Goal: Information Seeking & Learning: Learn about a topic

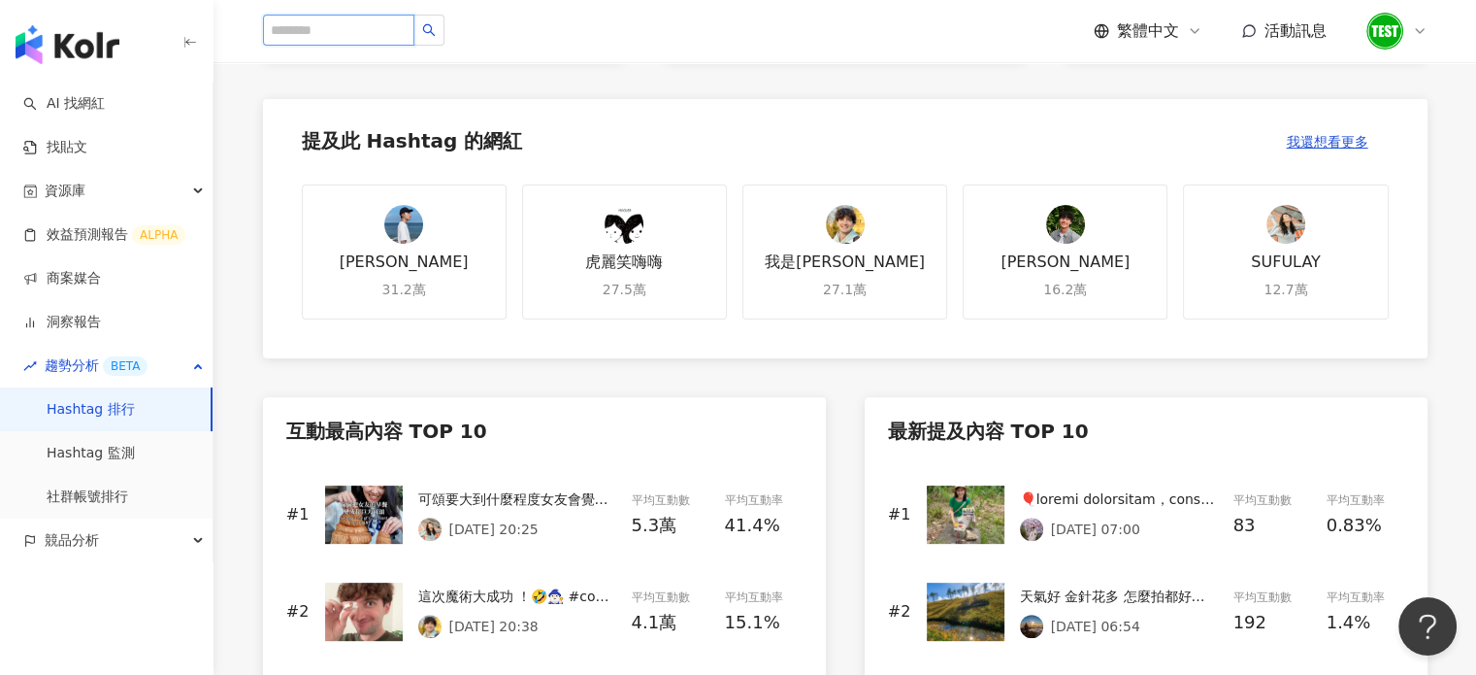
click at [377, 26] on input "search" at bounding box center [338, 30] width 151 height 31
type input "*"
type input "****"
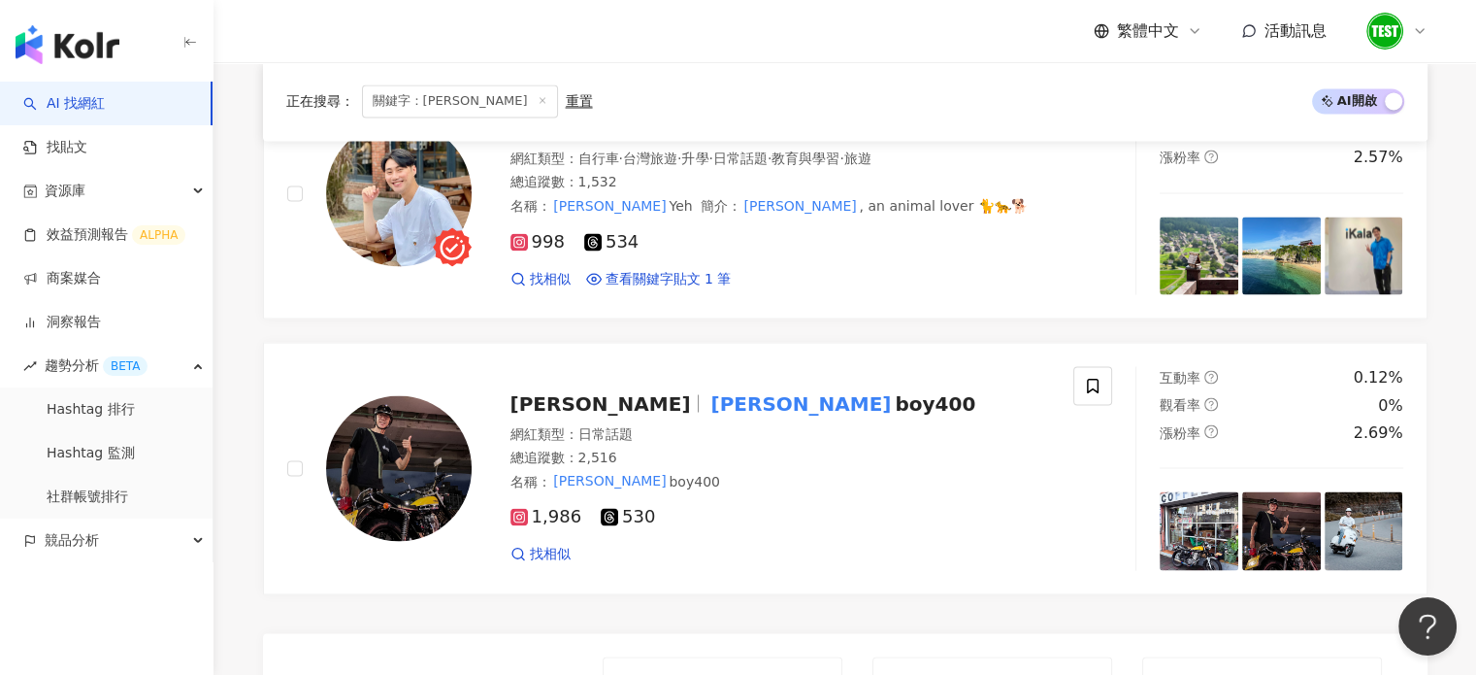
scroll to position [3351, 0]
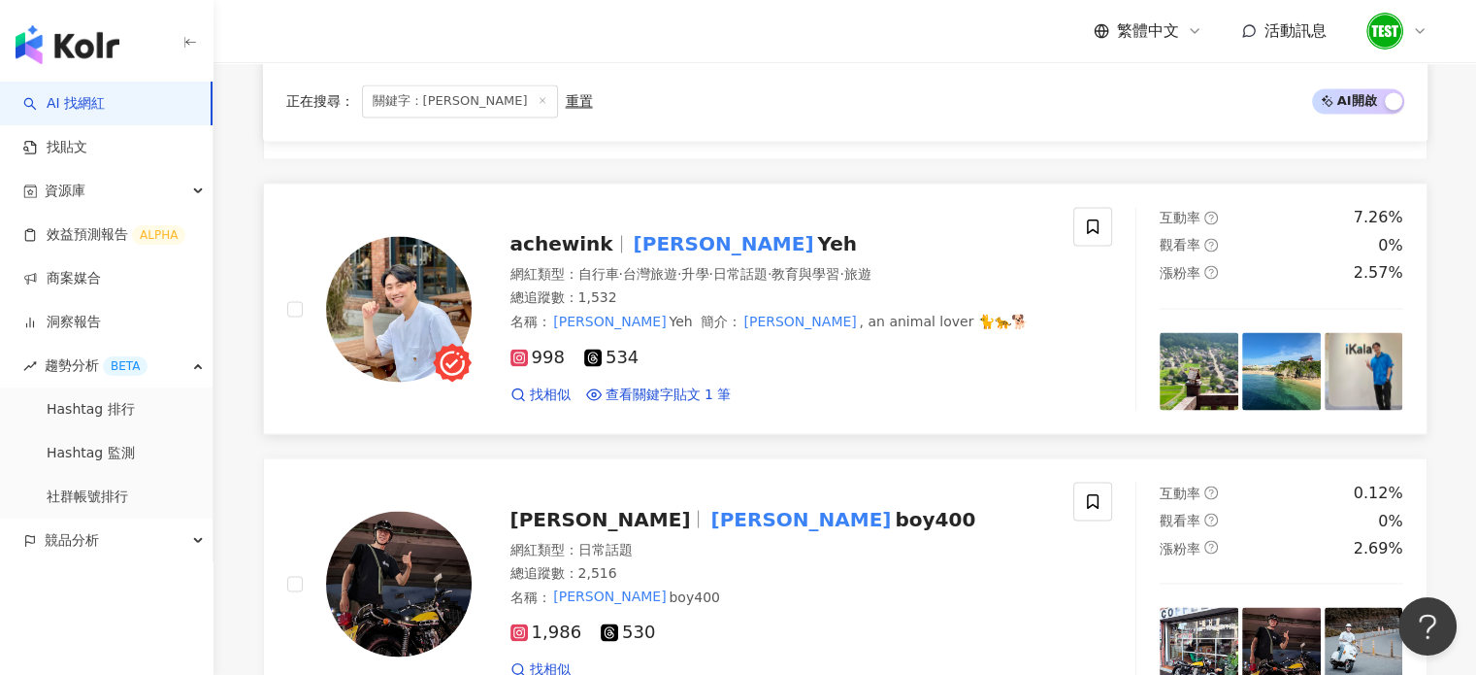
click at [577, 265] on div "網紅類型 ： 自行車 · 台灣旅遊 · 升學 · 日常話題 · 教育與學習 · 旅遊" at bounding box center [781, 274] width 541 height 19
click at [505, 215] on div "achewink Finn Yeh 網紅類型 ： 自行車 · 台灣旅遊 · 升學 · 日常話題 · 教育與學習 · 旅遊 總追蹤數 ： 1,532 名稱 ： …" at bounding box center [761, 309] width 579 height 189
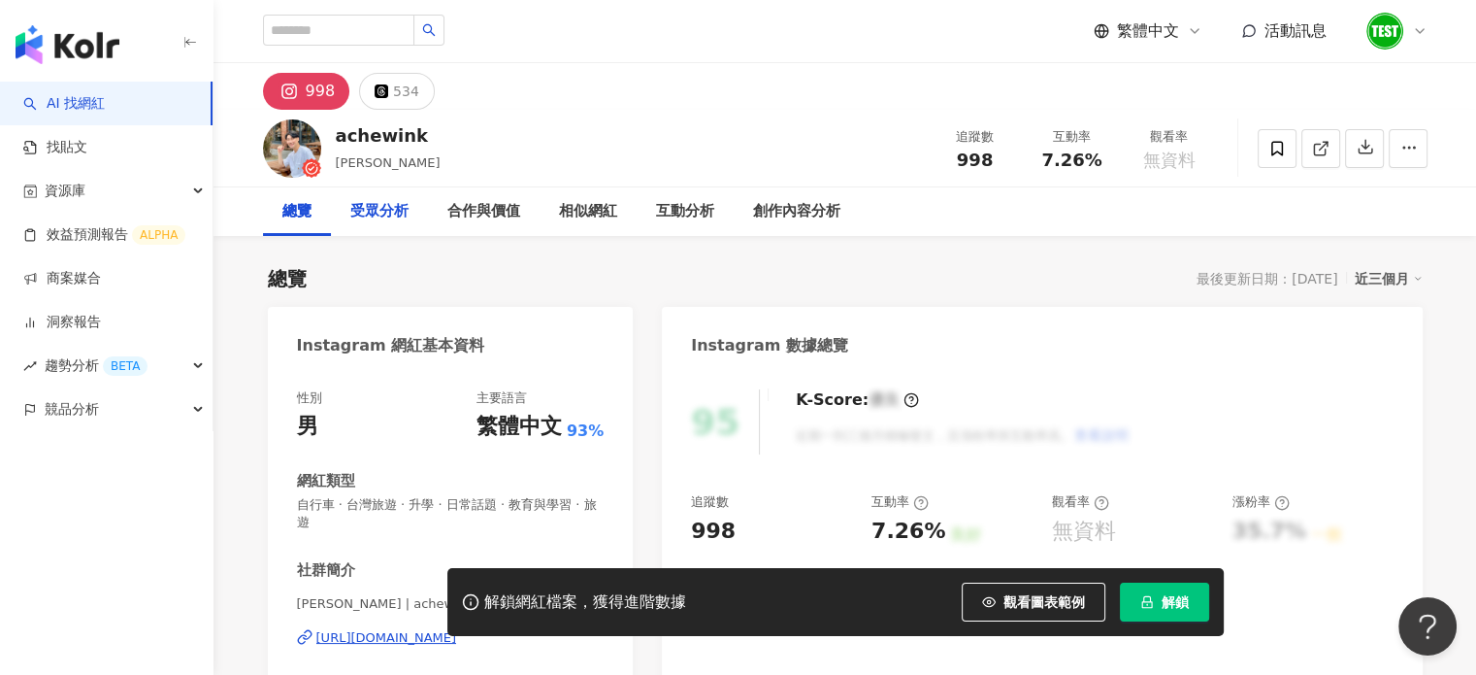
click at [384, 205] on div "受眾分析" at bounding box center [379, 211] width 58 height 23
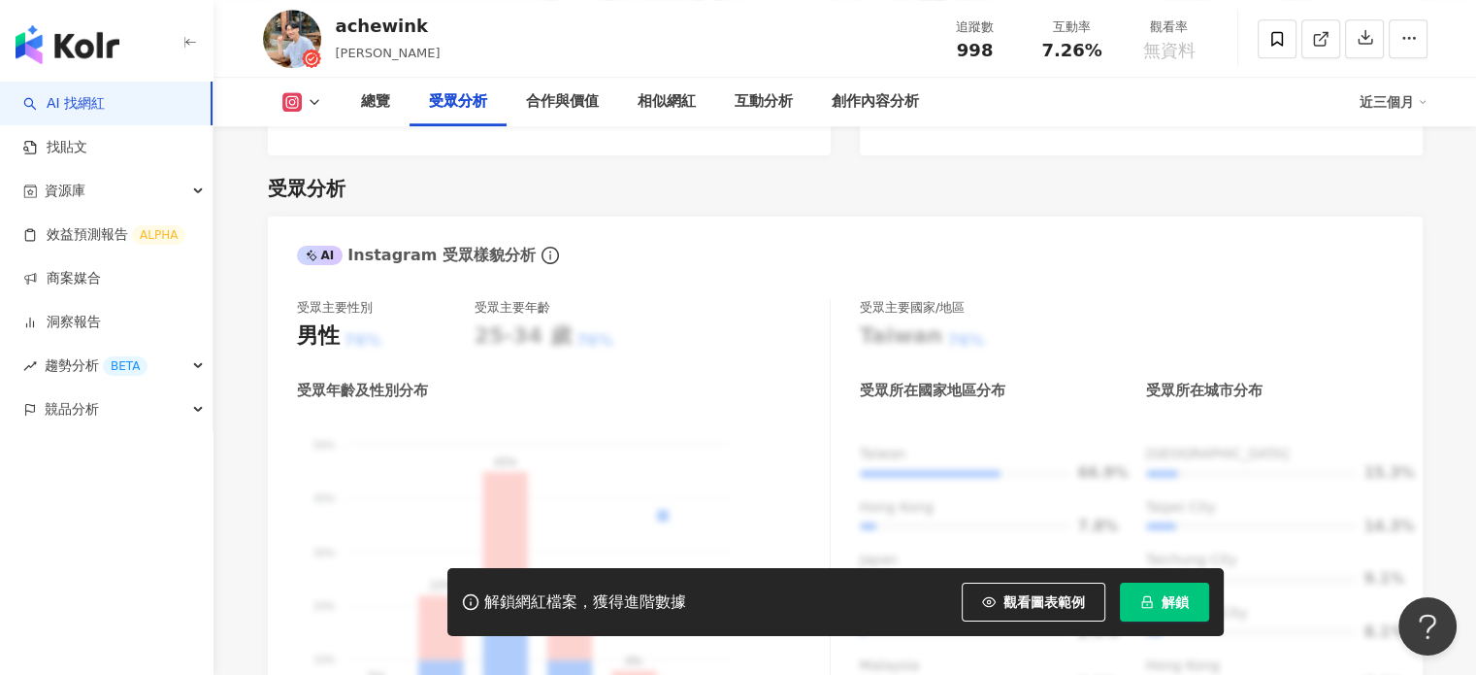
click at [356, 42] on div "achewink Finn Yeh" at bounding box center [388, 38] width 105 height 49
click at [301, 23] on img at bounding box center [292, 39] width 58 height 58
click at [361, 102] on div "總覽" at bounding box center [375, 101] width 29 height 23
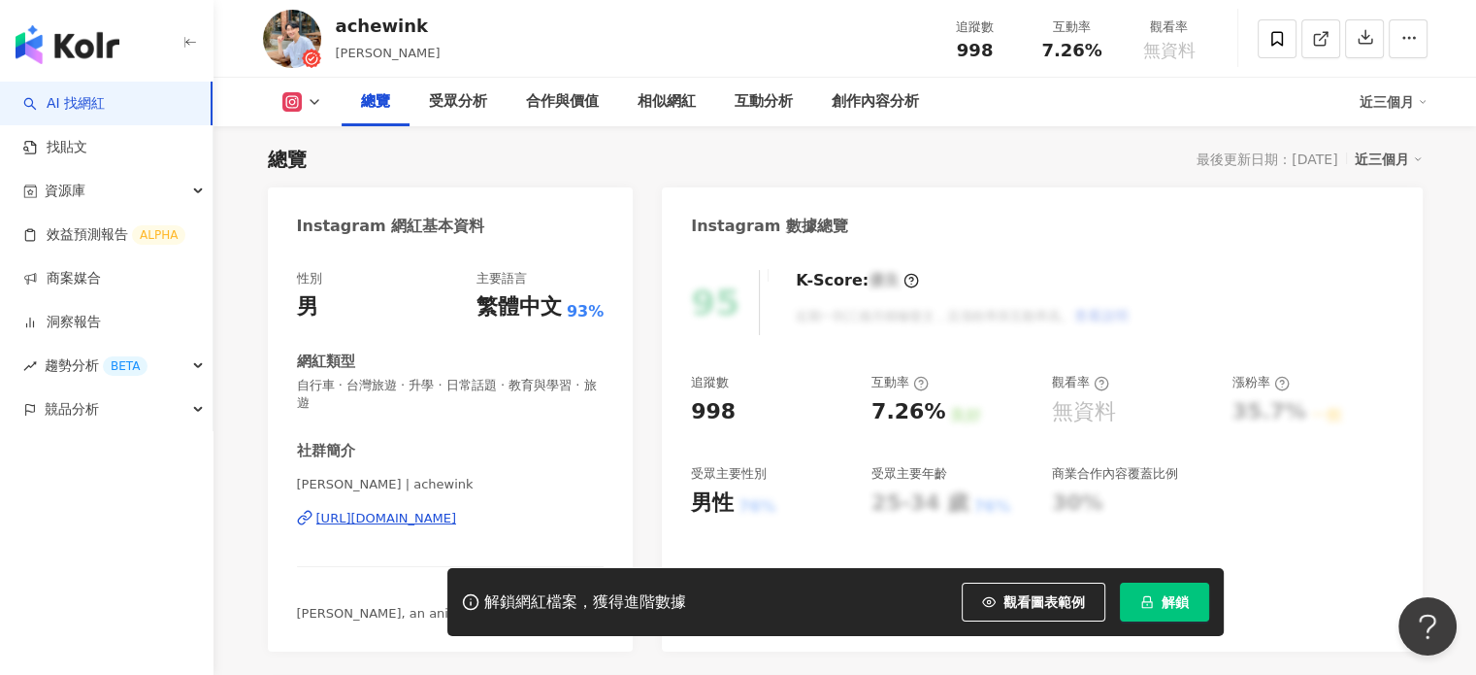
click at [311, 97] on icon at bounding box center [315, 102] width 16 height 16
click at [296, 182] on button "Threads" at bounding box center [332, 182] width 116 height 27
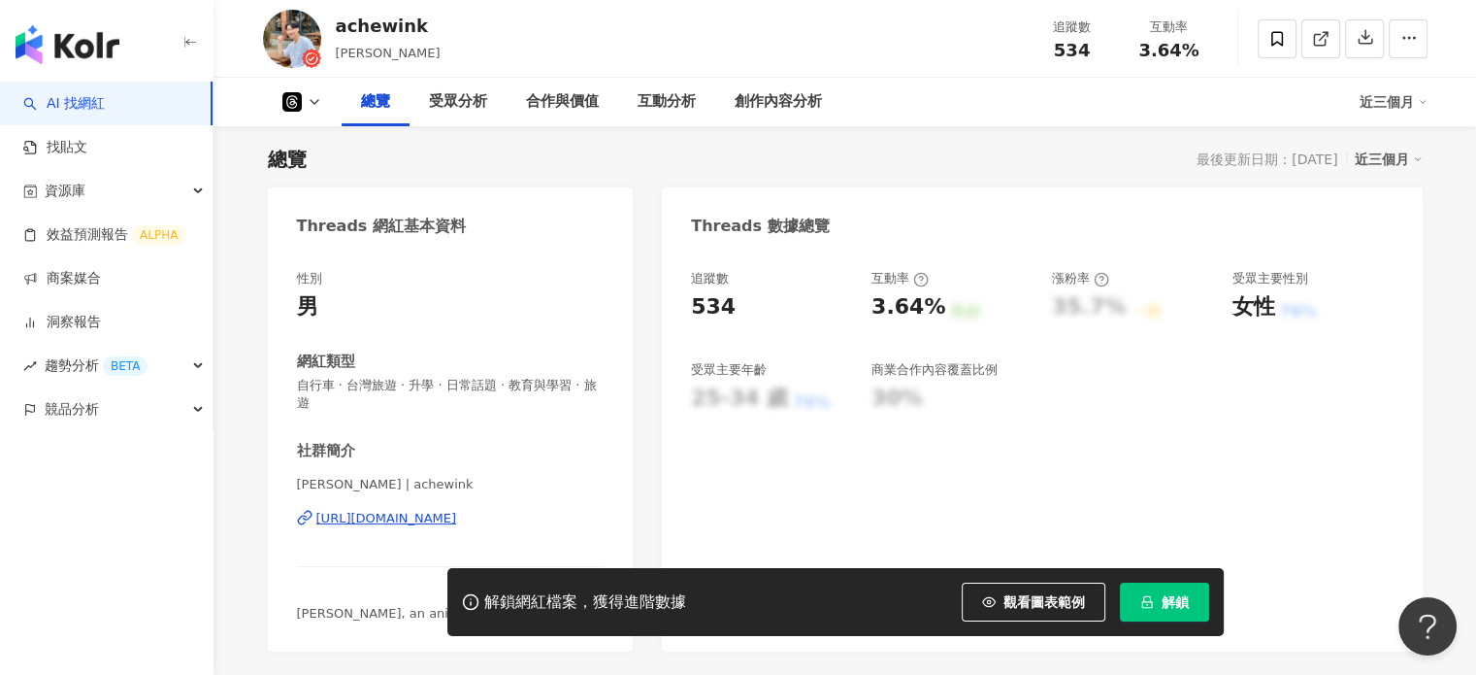
click at [342, 53] on span "[PERSON_NAME]" at bounding box center [388, 53] width 105 height 15
click at [1021, 87] on div "總覽 受眾分析 合作與價值 互動分析 創作內容分析" at bounding box center [851, 102] width 1018 height 49
click at [941, 34] on div "achewink Finn Yeh 追蹤數 534 互動率 3.64%" at bounding box center [845, 38] width 1242 height 77
click at [404, 24] on div "achewink" at bounding box center [388, 26] width 105 height 24
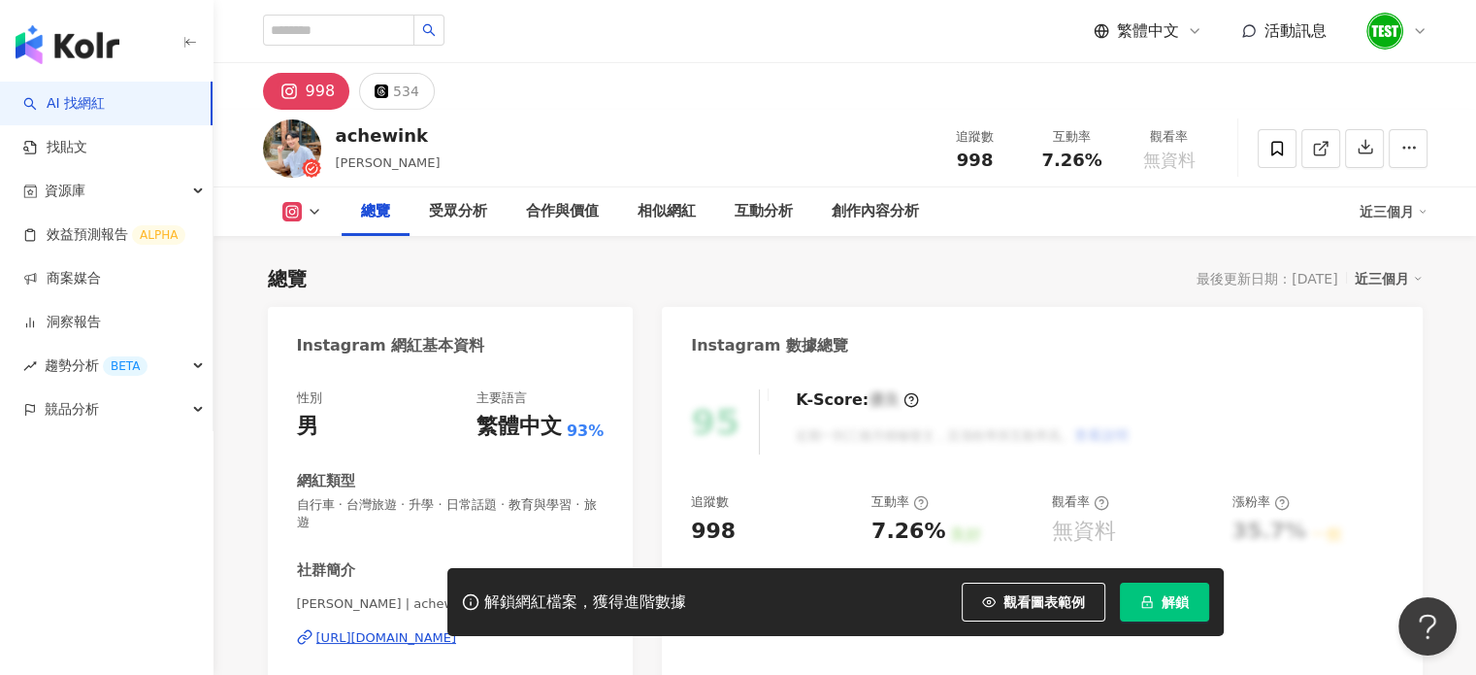
click at [658, 110] on div "achewink Finn Yeh 追蹤數 998 互動率 7.26% 觀看率 無資料" at bounding box center [845, 148] width 1242 height 77
click at [453, 208] on div "受眾分析" at bounding box center [458, 211] width 58 height 23
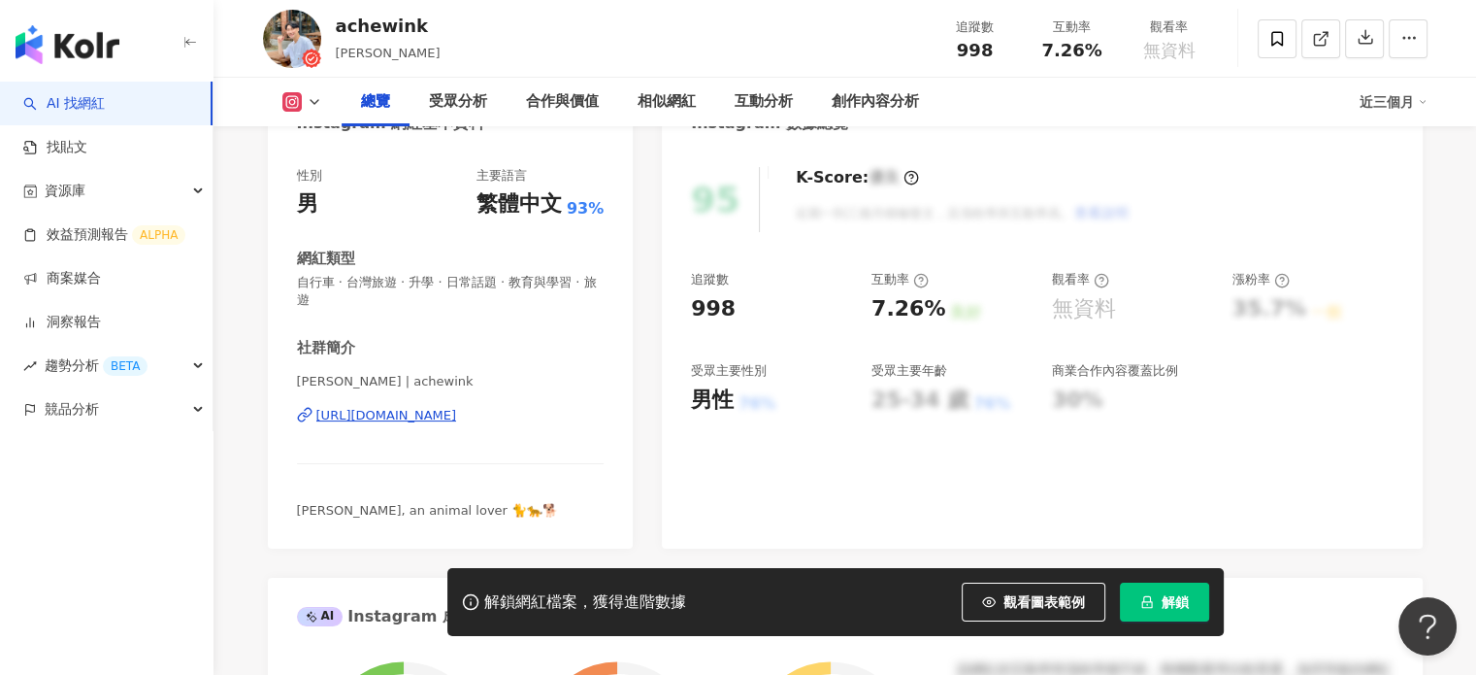
scroll to position [225, 0]
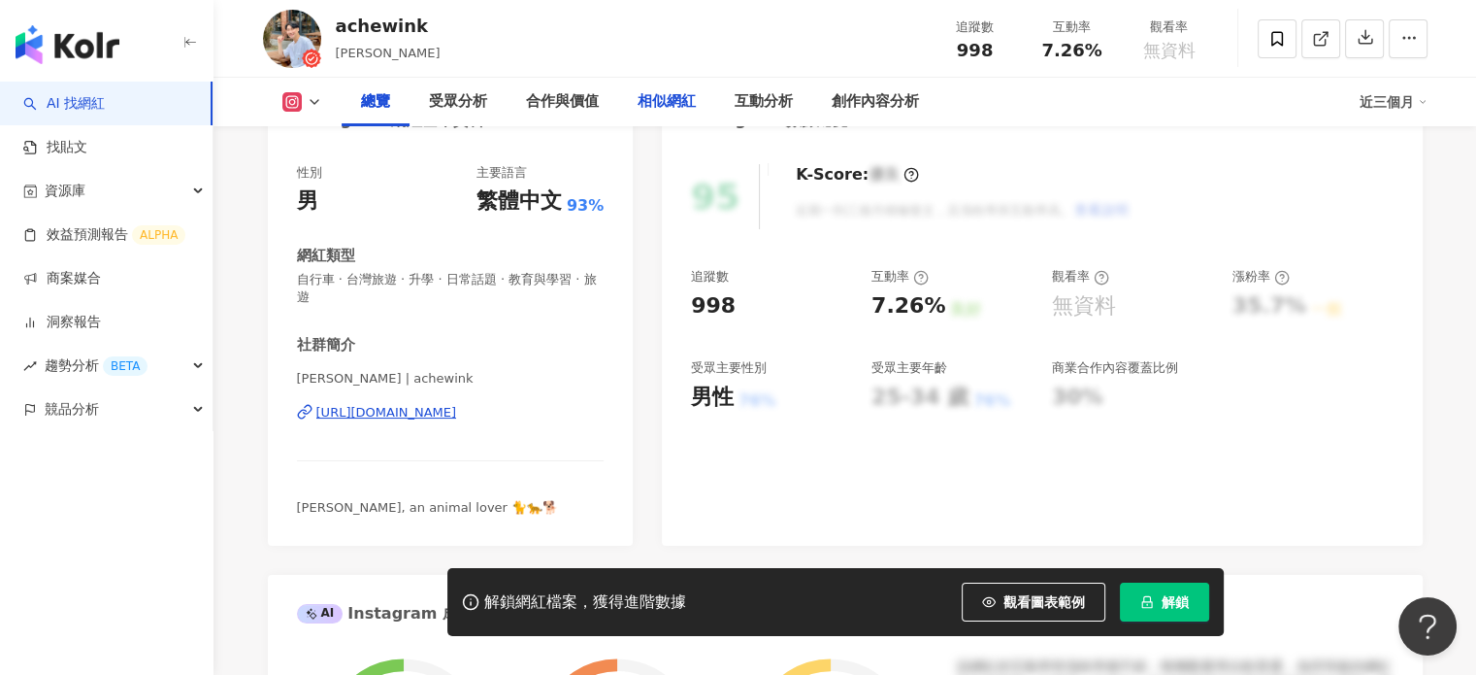
click at [676, 100] on div "相似網紅" at bounding box center [667, 101] width 58 height 23
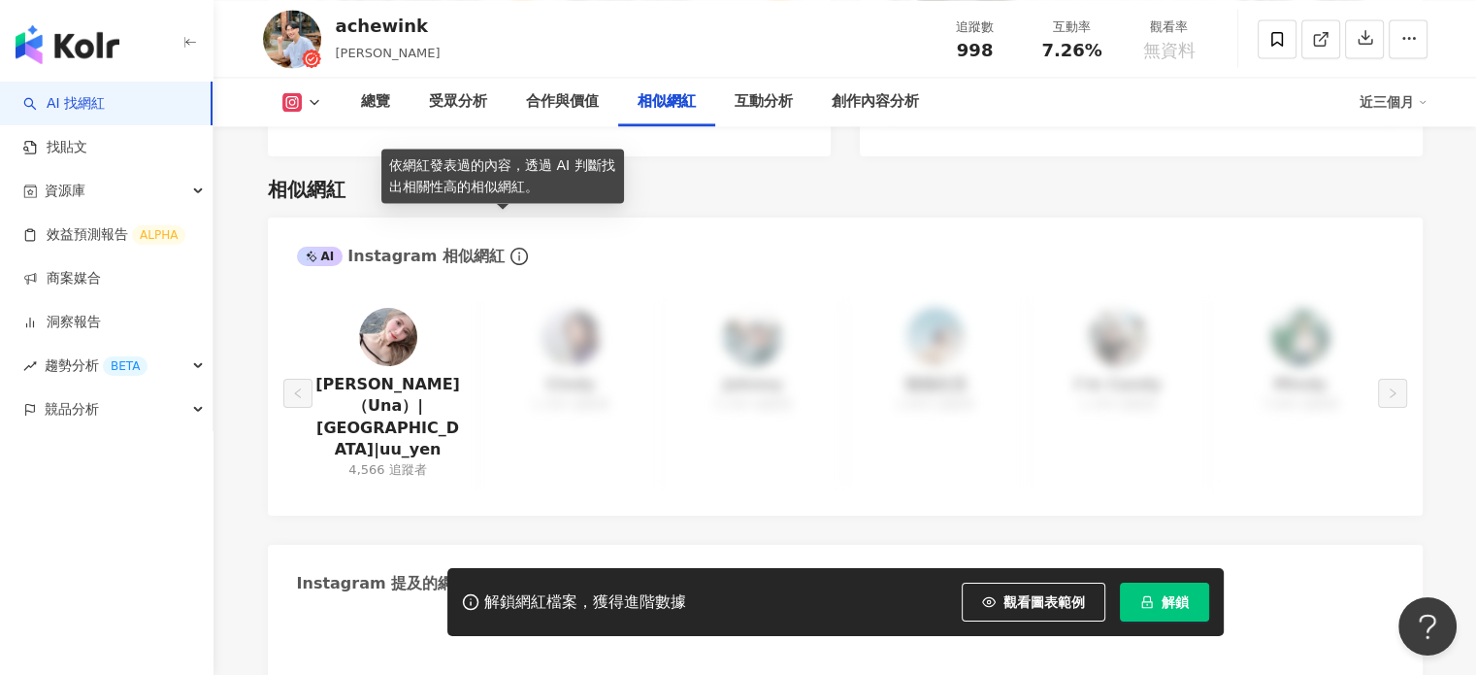
click at [511, 248] on icon "info-circle" at bounding box center [519, 256] width 17 height 17
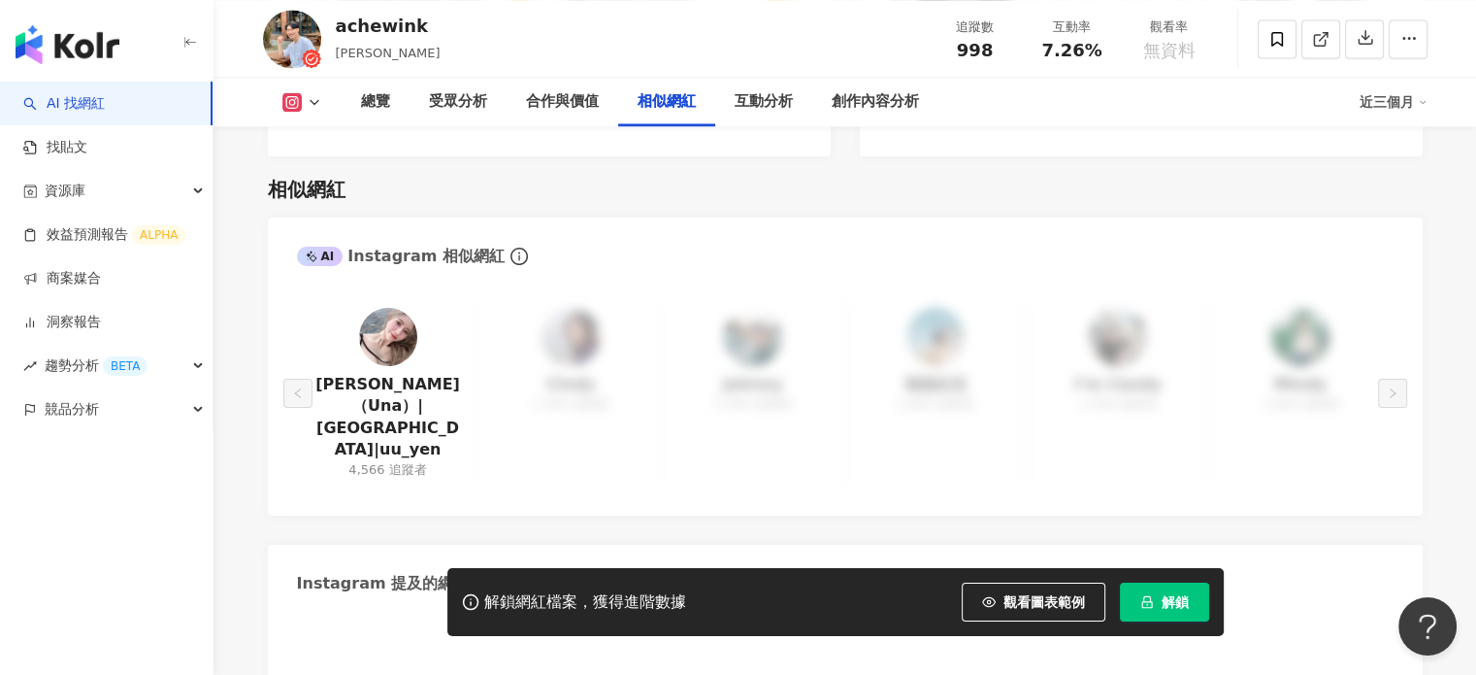
click at [729, 226] on div "AI Instagram 相似網紅" at bounding box center [845, 248] width 1155 height 63
click at [270, 32] on img at bounding box center [292, 39] width 58 height 58
click at [366, 33] on div "achewink" at bounding box center [388, 26] width 105 height 24
click at [370, 92] on div "總覽" at bounding box center [375, 101] width 29 height 23
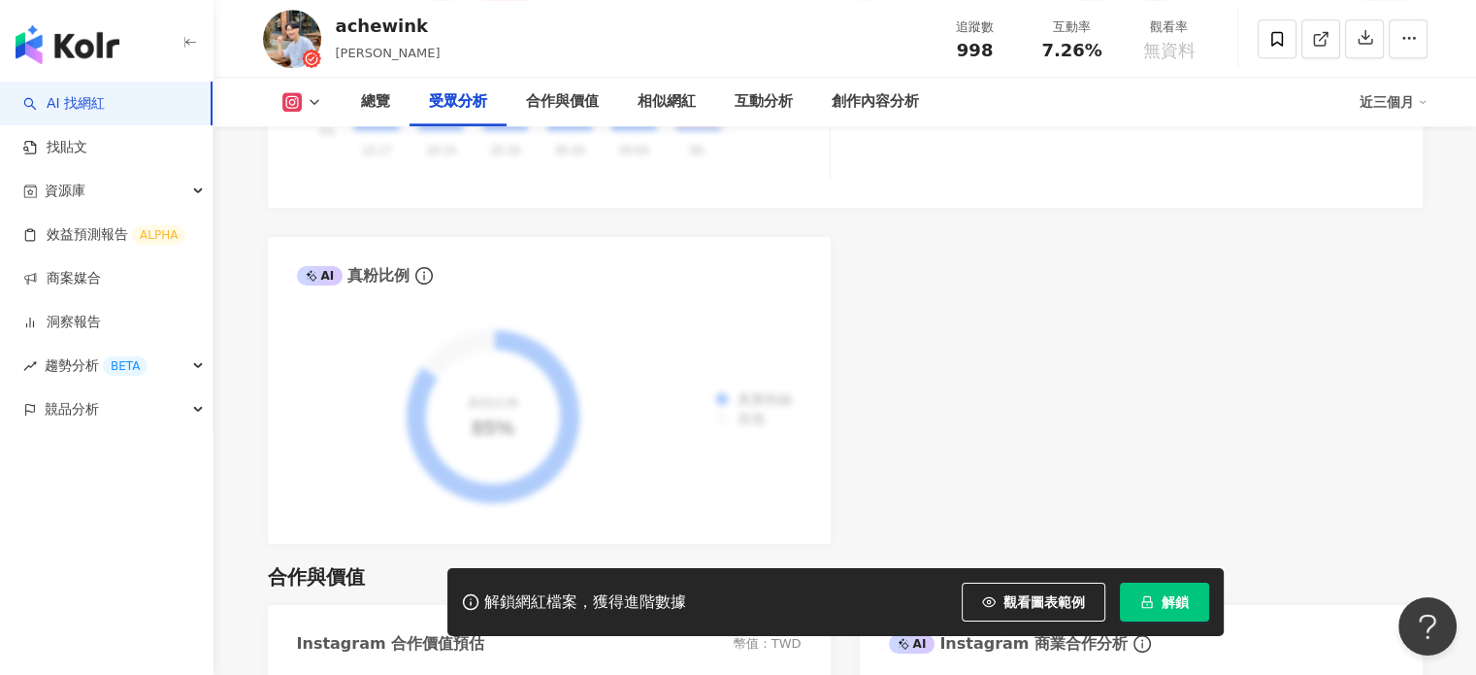
scroll to position [2215, 0]
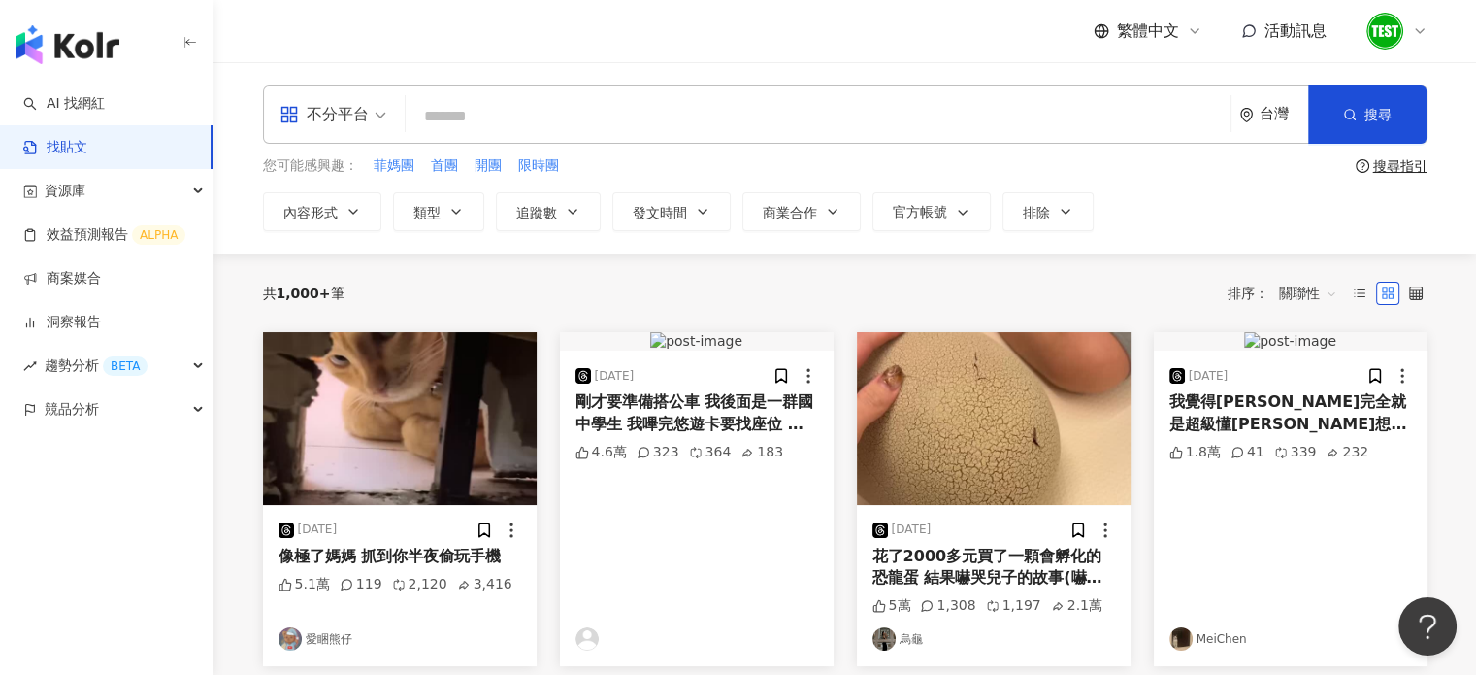
click at [493, 123] on input "search" at bounding box center [819, 116] width 810 height 42
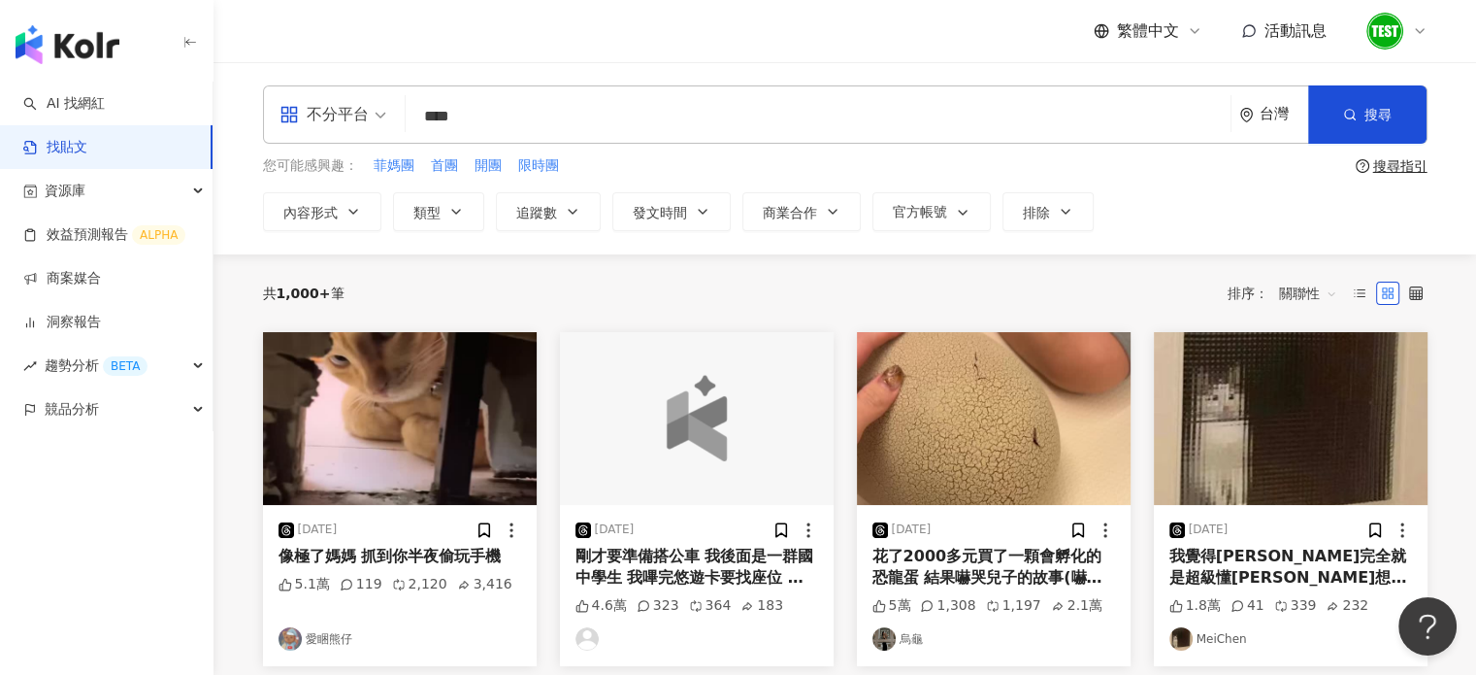
type input "****"
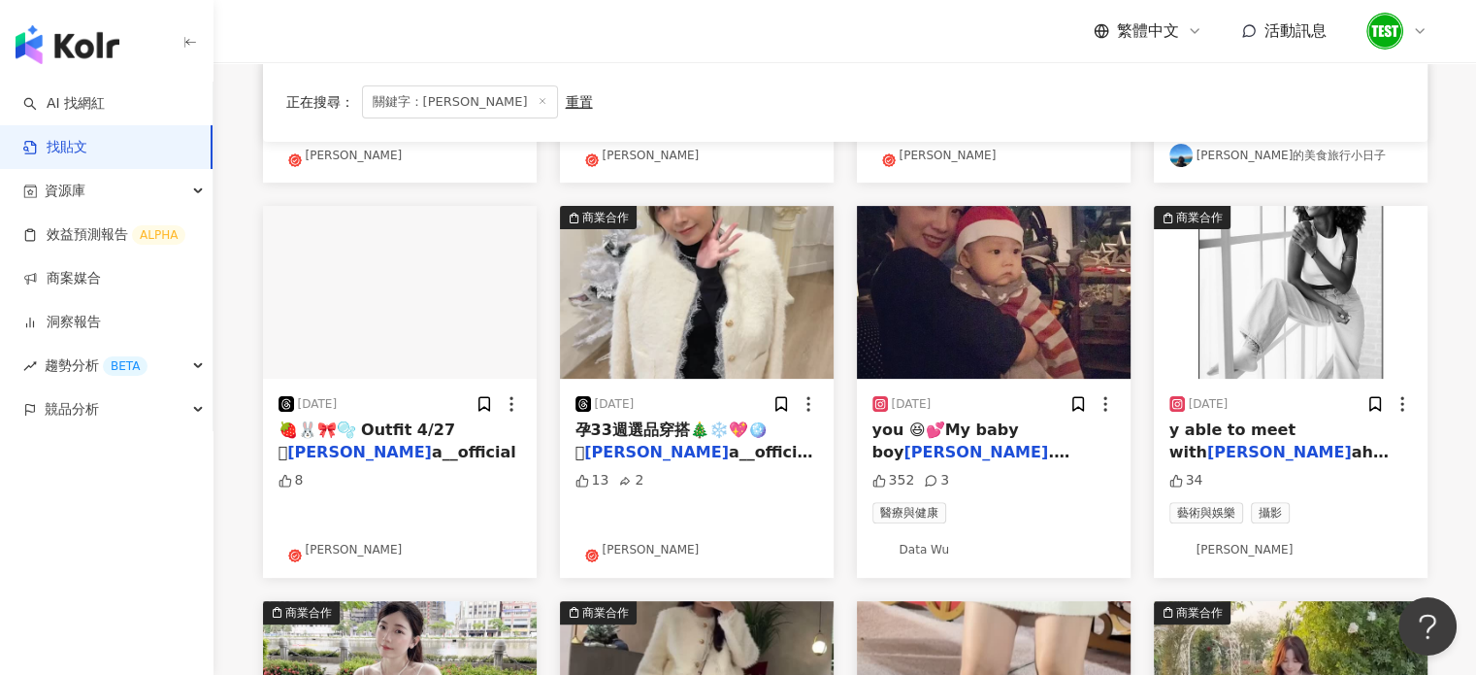
scroll to position [318, 0]
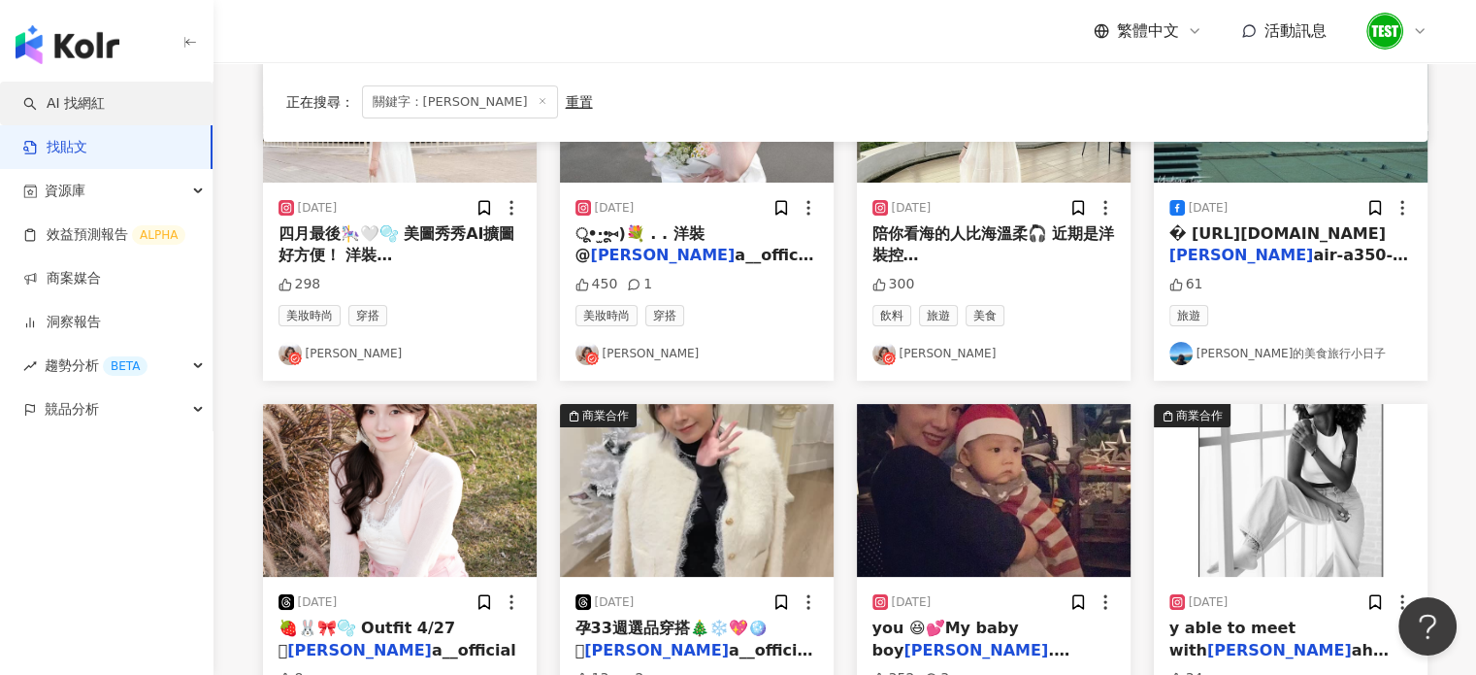
click at [77, 95] on link "AI 找網紅" at bounding box center [64, 103] width 82 height 19
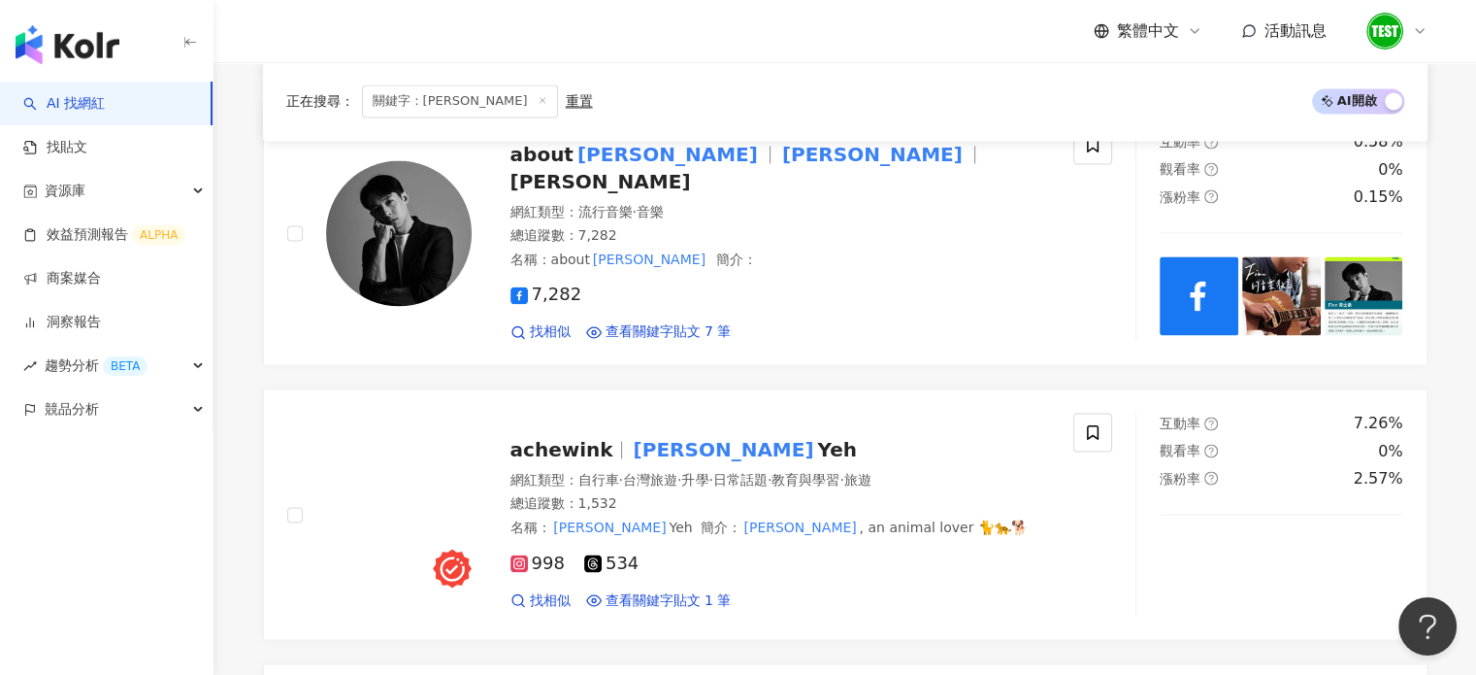
scroll to position [3073, 0]
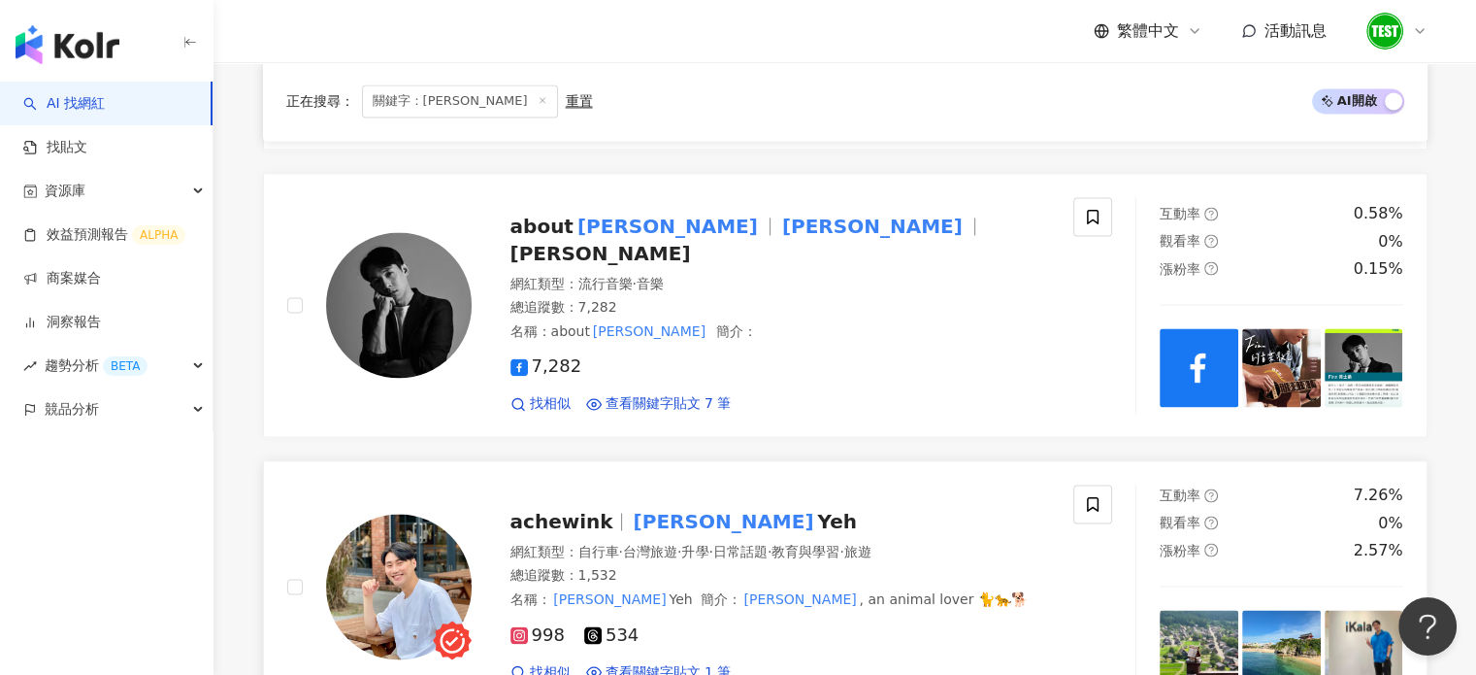
type input "****"
click at [560, 510] on span "achewink" at bounding box center [562, 521] width 103 height 23
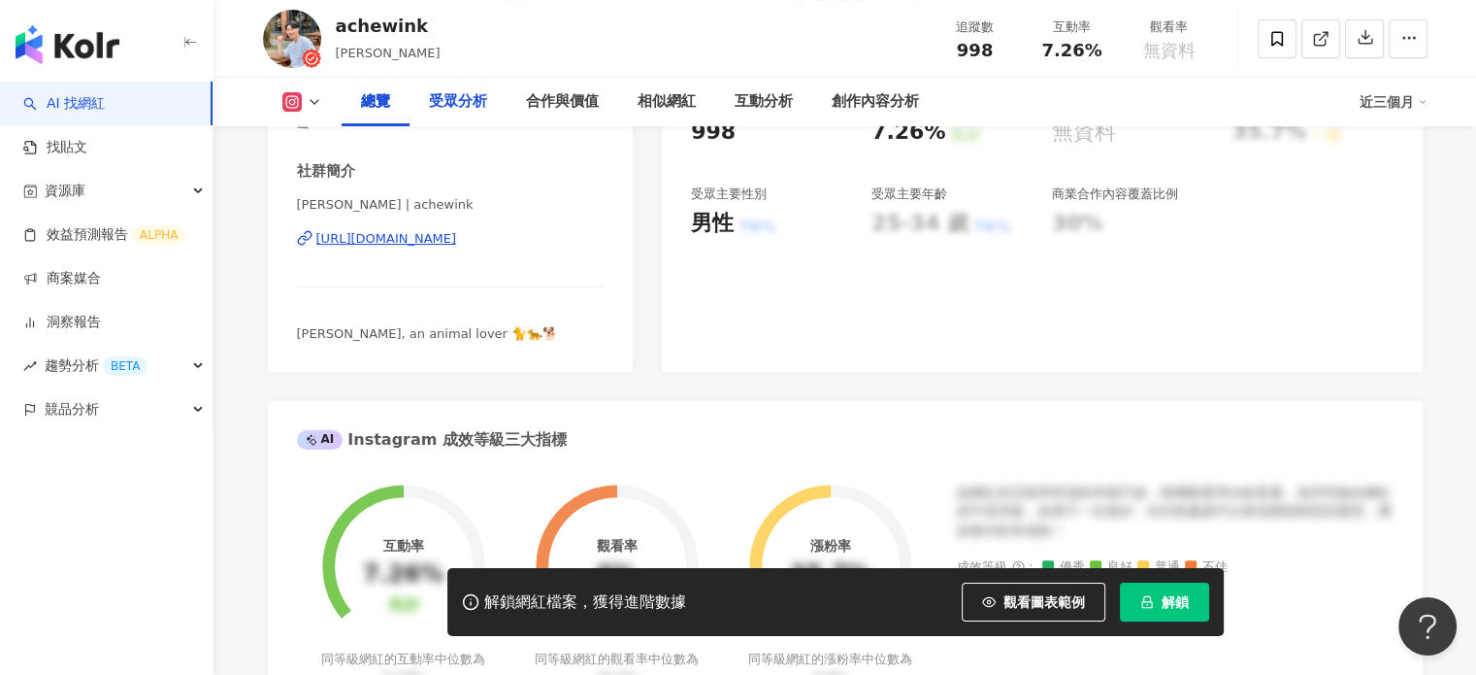
click at [471, 97] on div "受眾分析" at bounding box center [458, 101] width 58 height 23
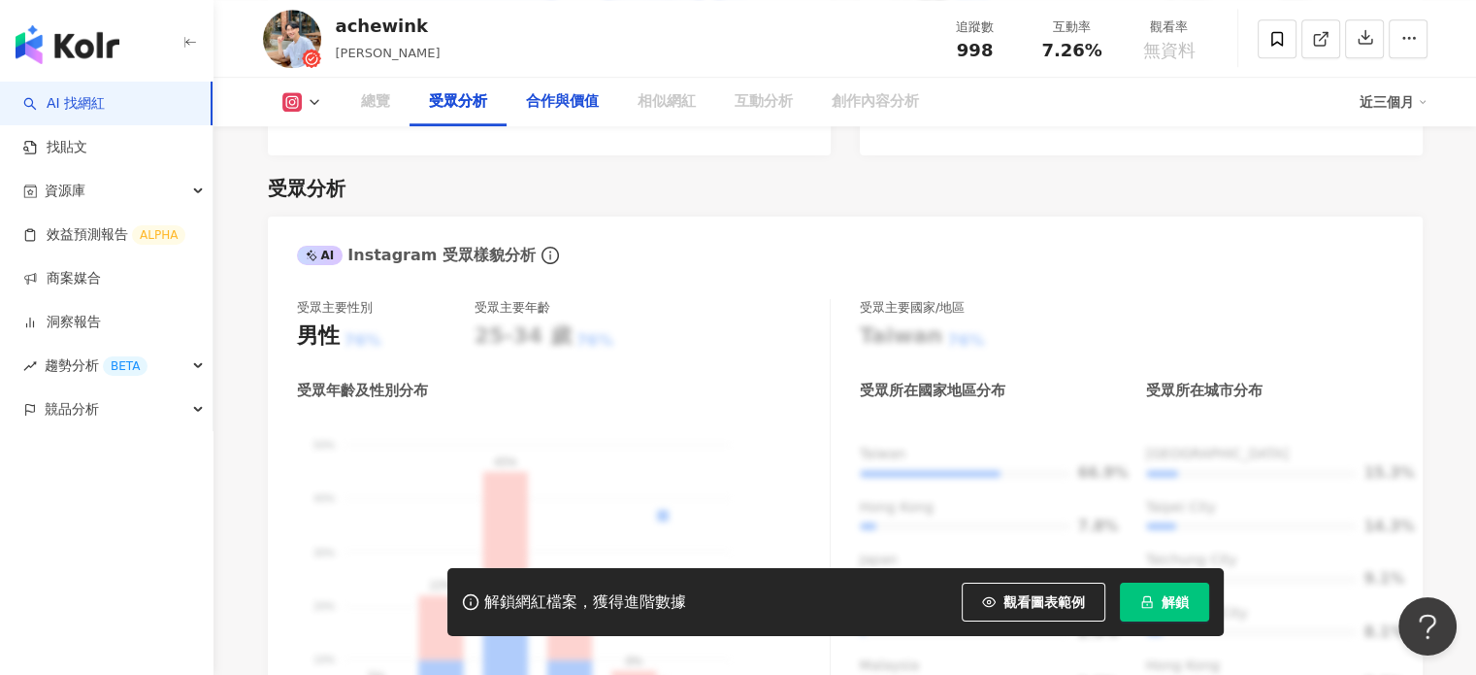
click at [550, 115] on div "合作與價值" at bounding box center [563, 102] width 112 height 49
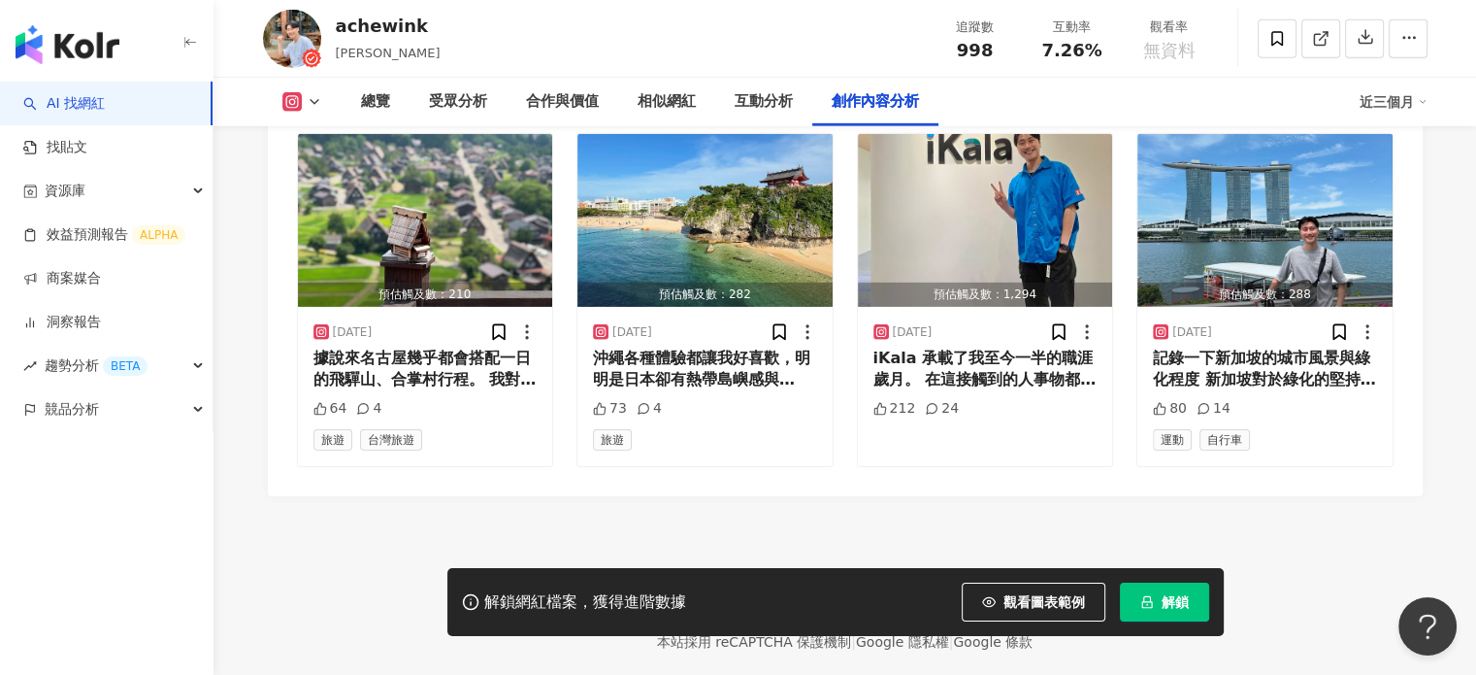
scroll to position [6004, 0]
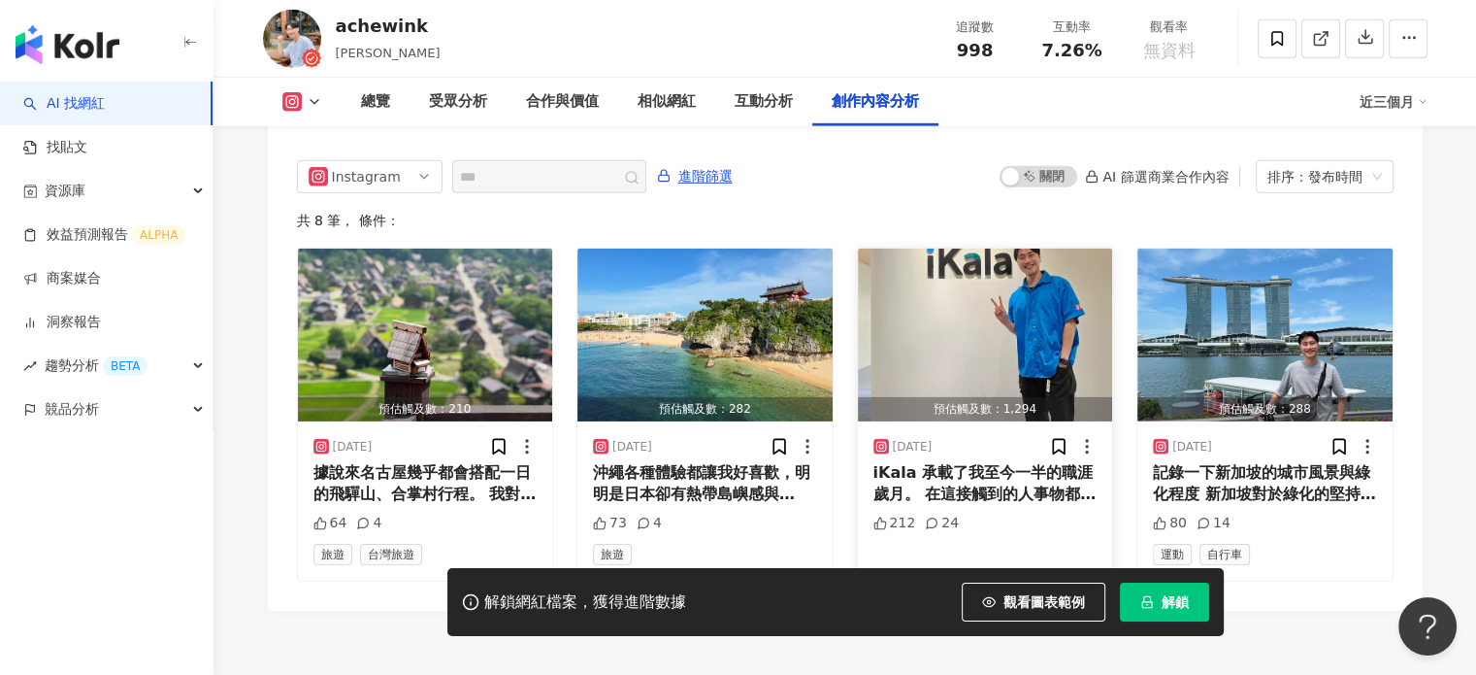
click at [938, 462] on div "iKala 承載了我至今一半的職涯歲月。 在這接觸到的人事物都無形塑造了現在的我，當然我也用自己的方式影響了這間公司，不過終有結束的一天，那就是今天啦。 在一…" at bounding box center [986, 484] width 224 height 44
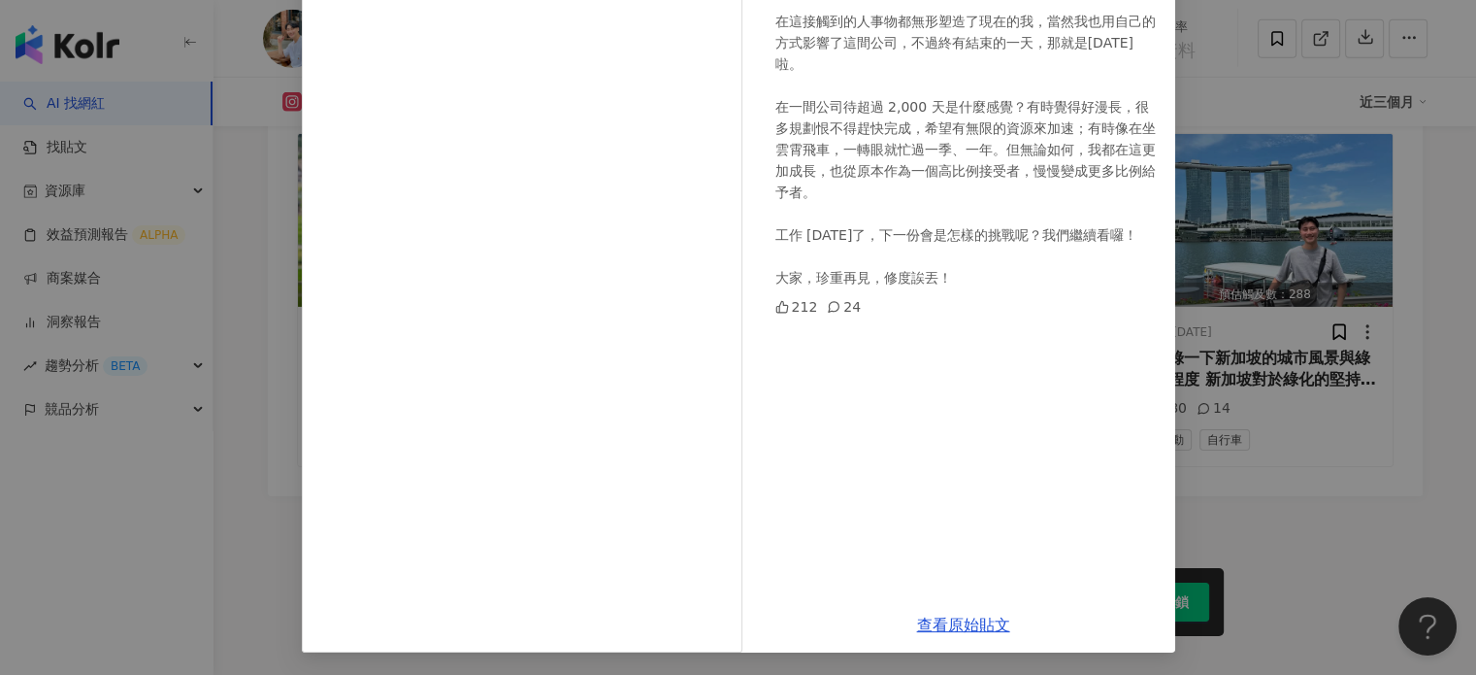
scroll to position [0, 0]
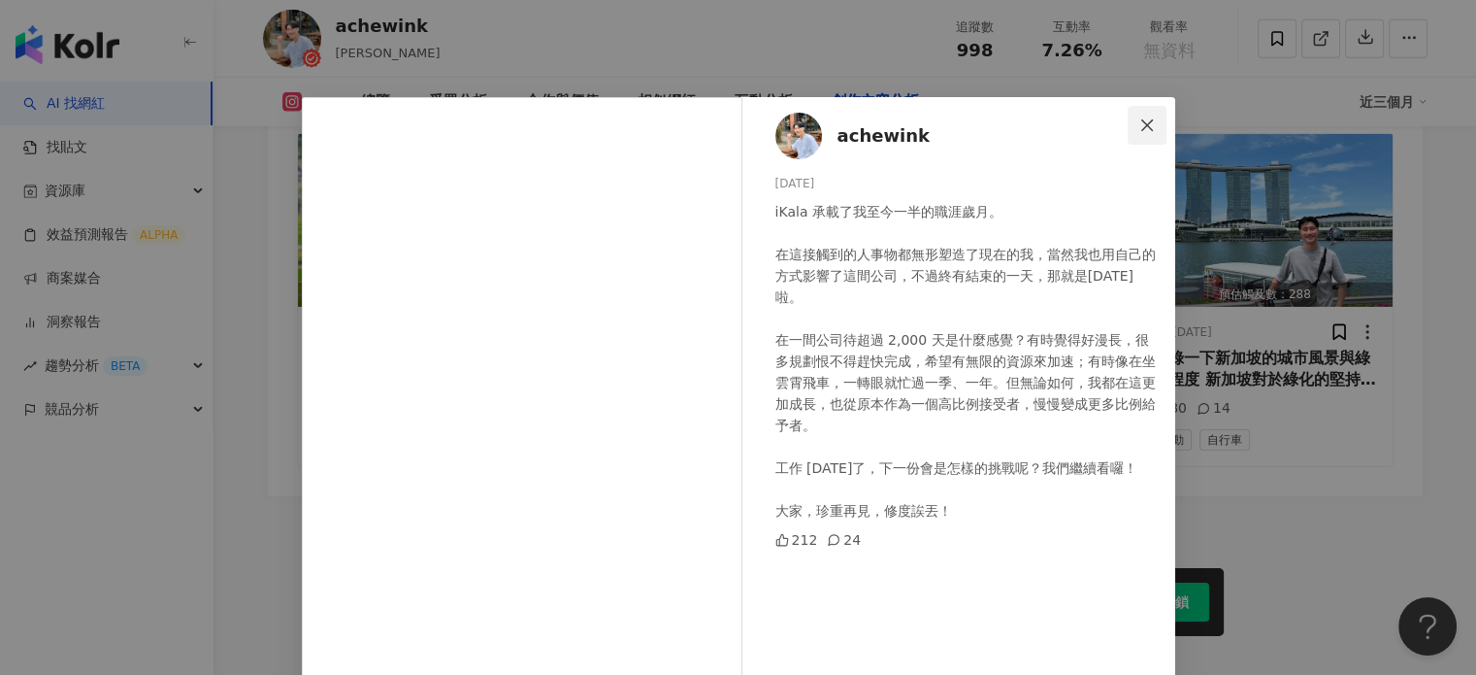
click at [1140, 128] on icon "close" at bounding box center [1148, 125] width 16 height 16
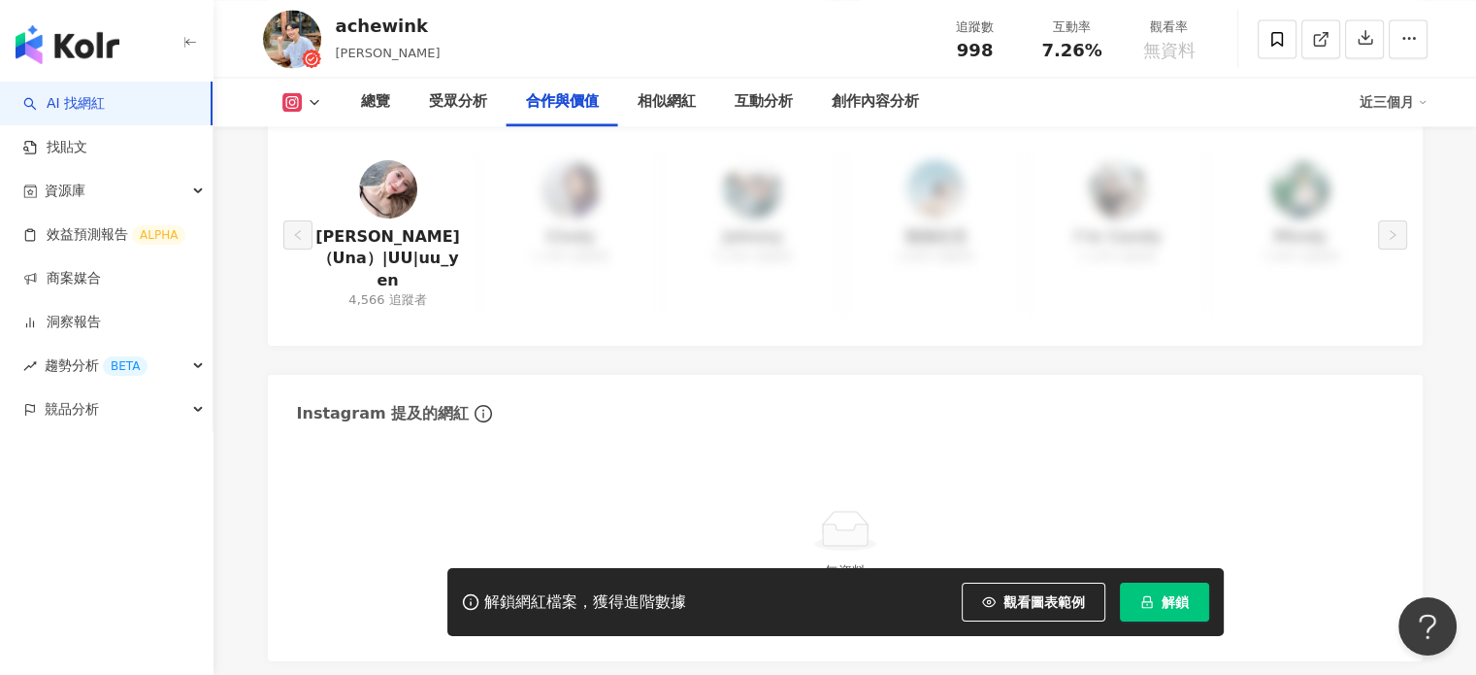
scroll to position [2753, 0]
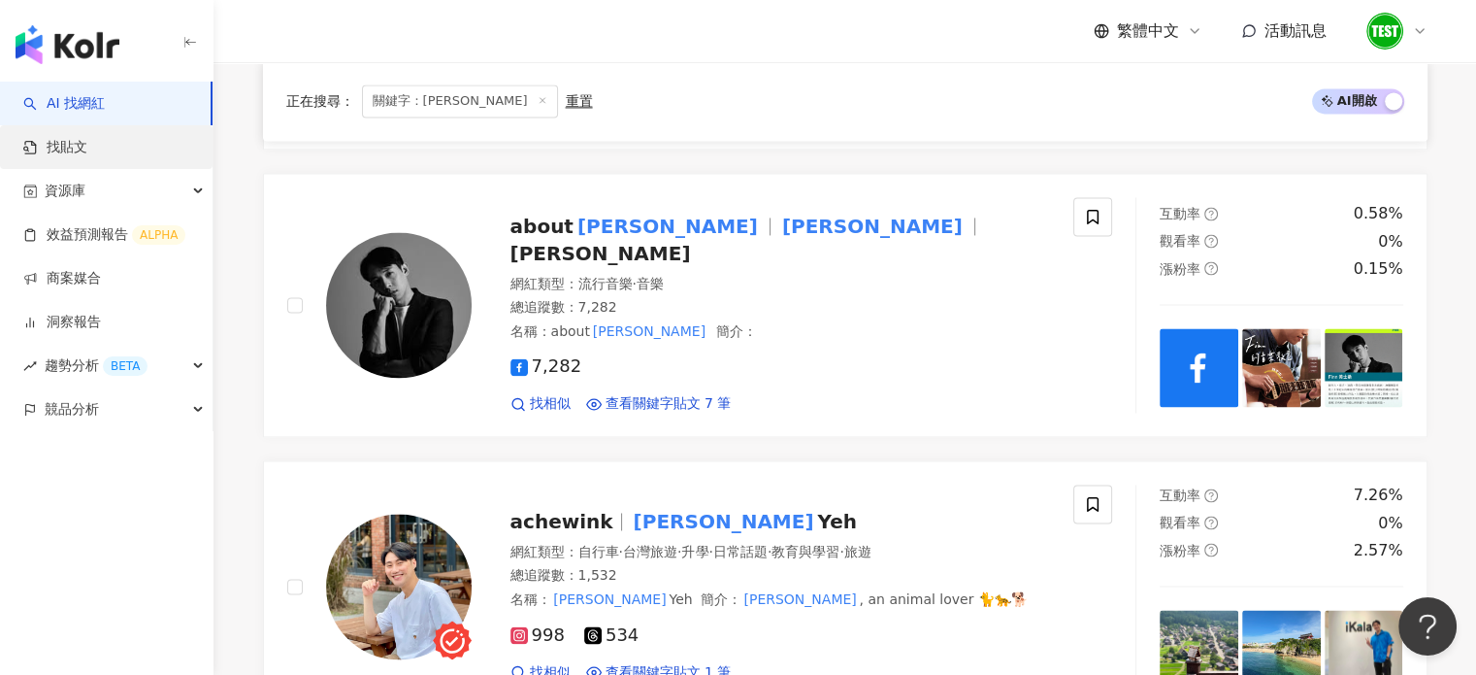
click at [87, 143] on link "找貼文" at bounding box center [55, 147] width 64 height 19
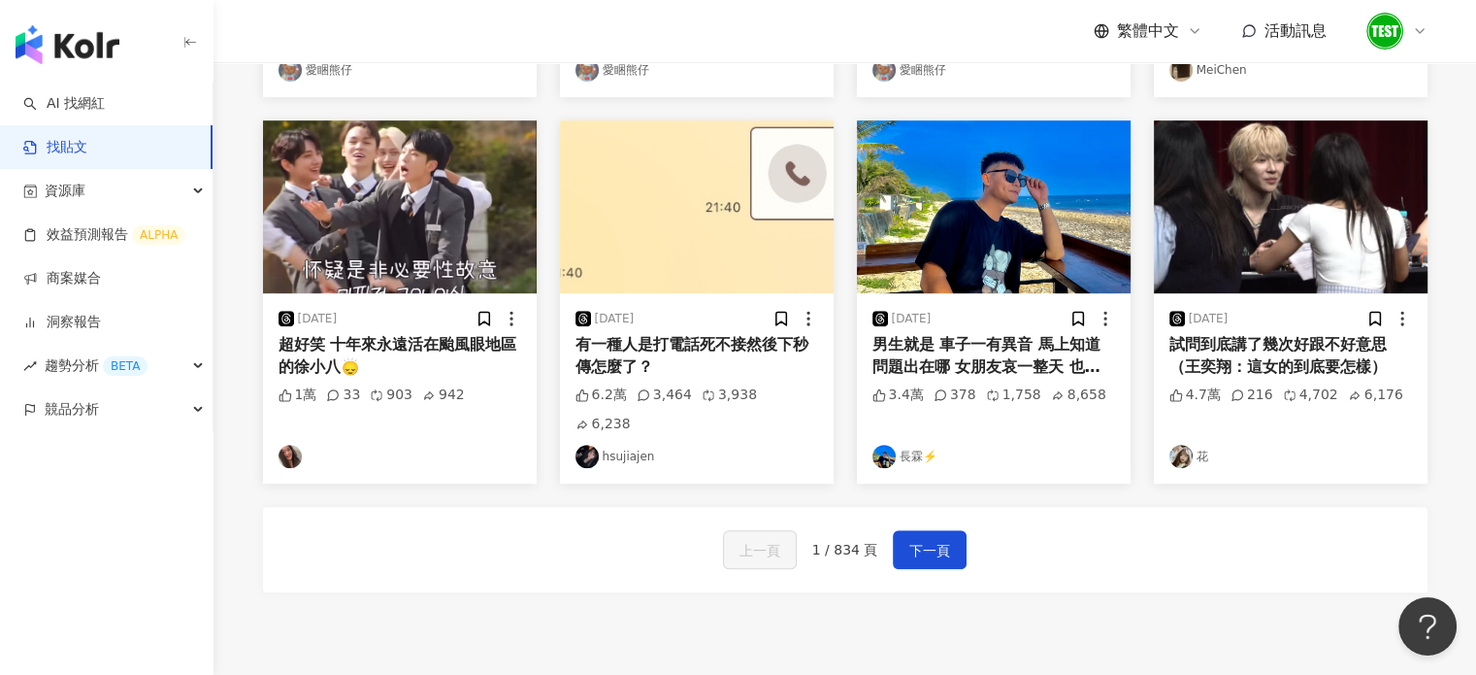
scroll to position [927, 0]
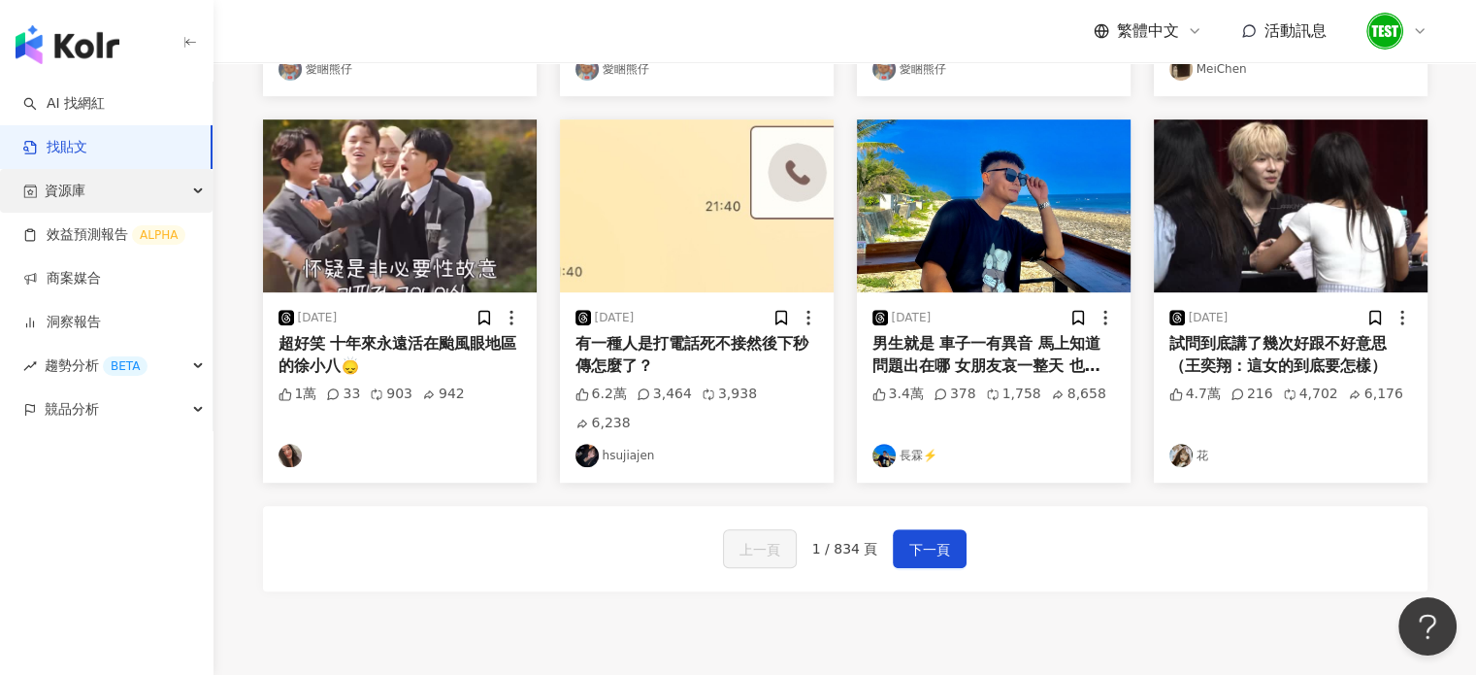
click at [96, 184] on div "資源庫" at bounding box center [106, 191] width 213 height 44
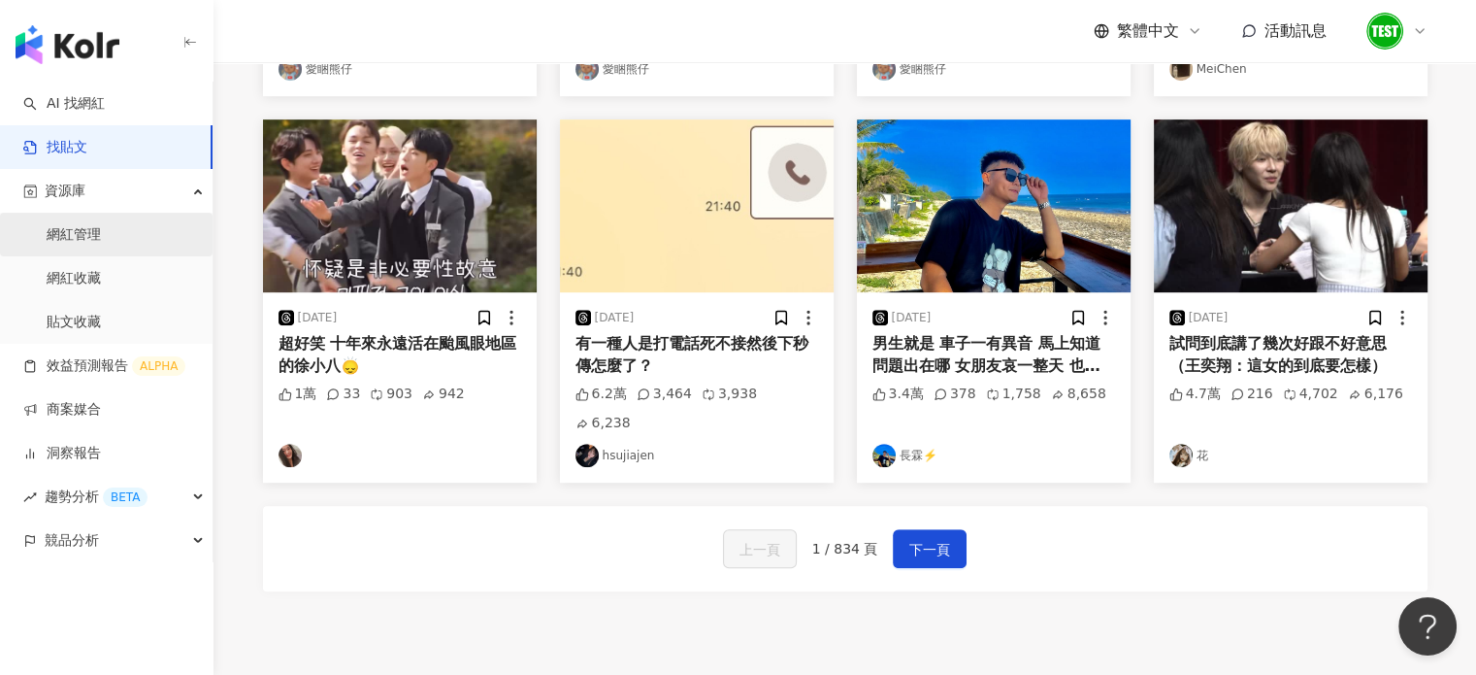
click at [95, 238] on link "網紅管理" at bounding box center [74, 234] width 54 height 19
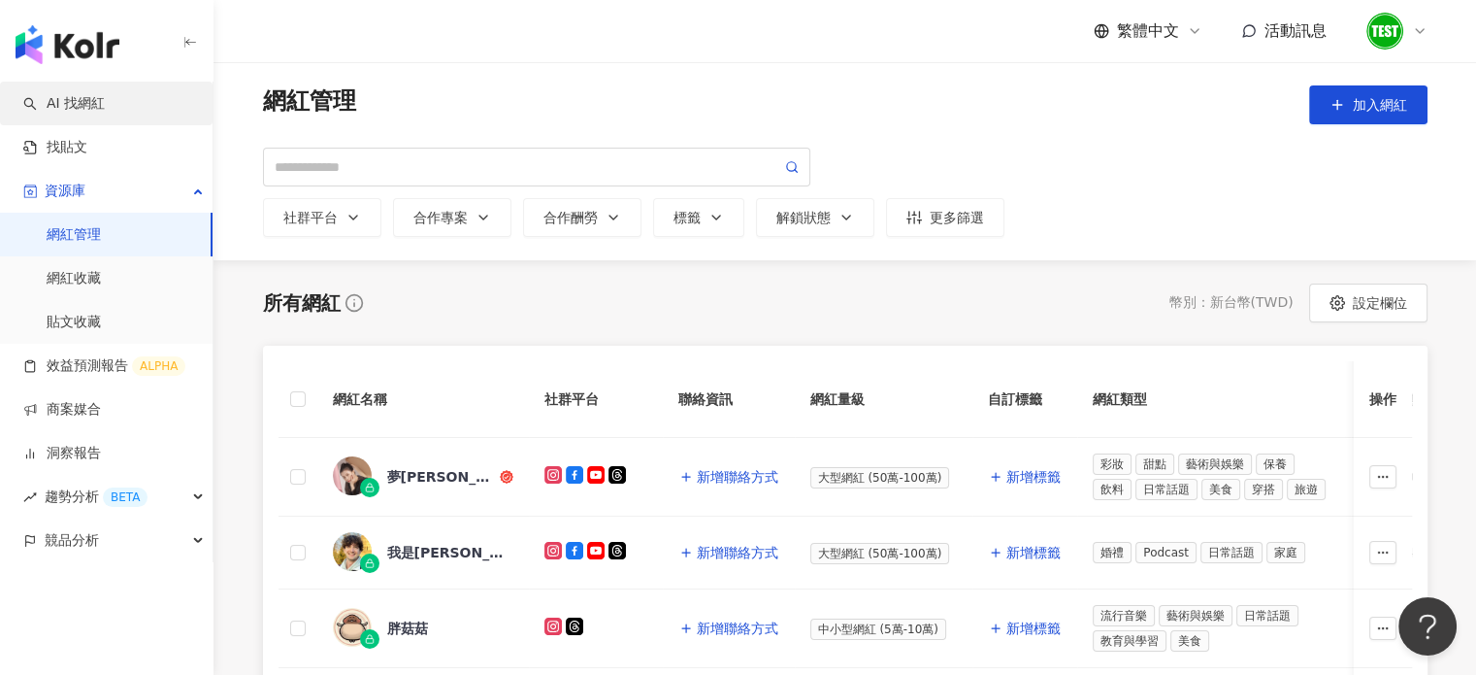
click at [105, 107] on link "AI 找網紅" at bounding box center [64, 103] width 82 height 19
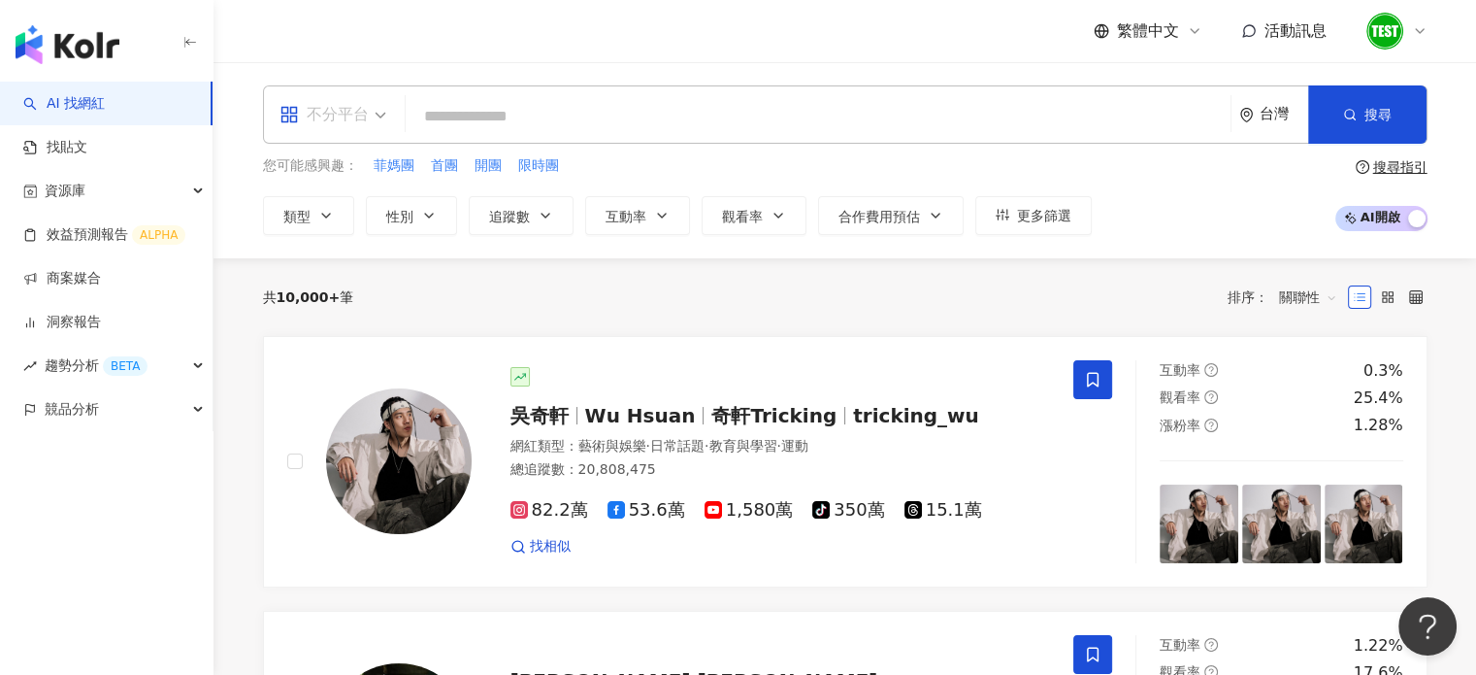
click at [380, 110] on span "不分平台" at bounding box center [333, 114] width 107 height 31
click at [381, 65] on div "不分平台 台灣 搜尋 您可能感興趣： 菲媽團 首團 開團 限時團 類型 性別 追蹤數 互動率 觀看率 合作費用預估 更多篩選 搜尋指引 AI 開啟 AI 關閉" at bounding box center [845, 160] width 1263 height 196
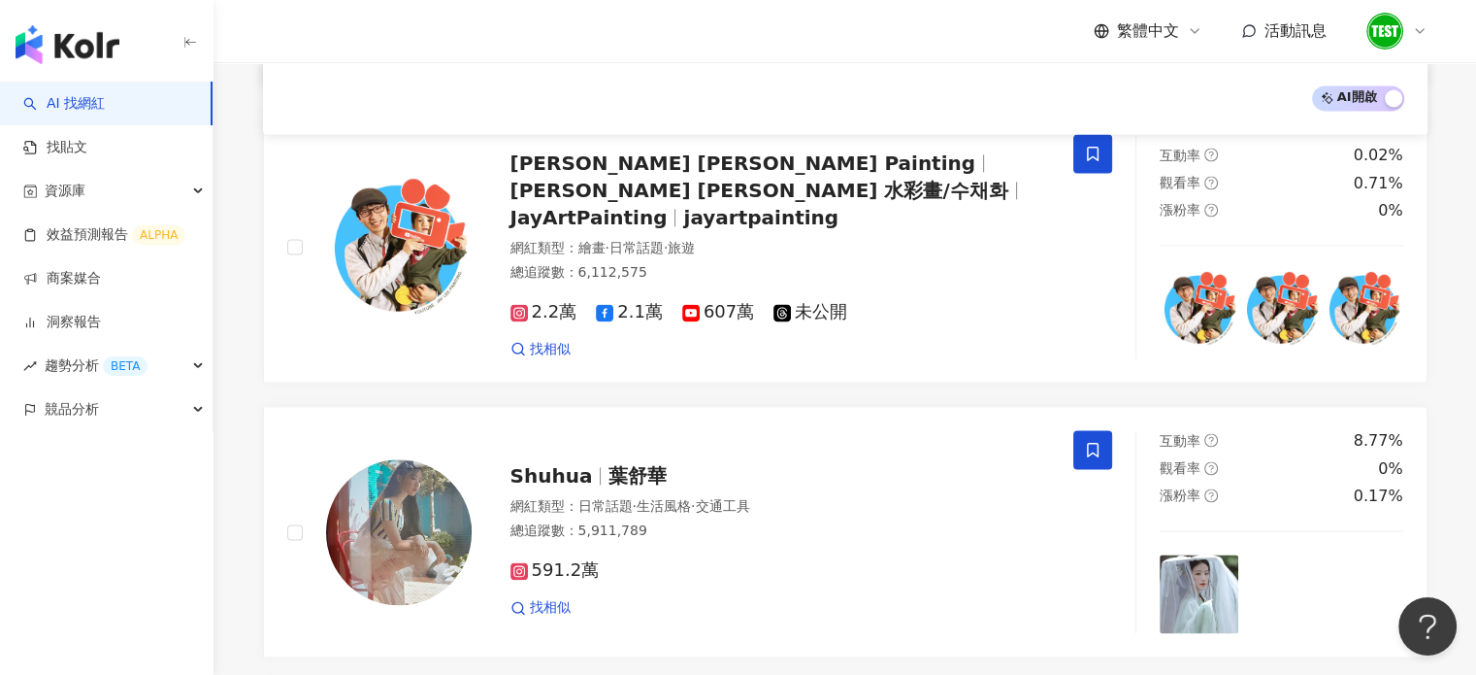
scroll to position [2694, 0]
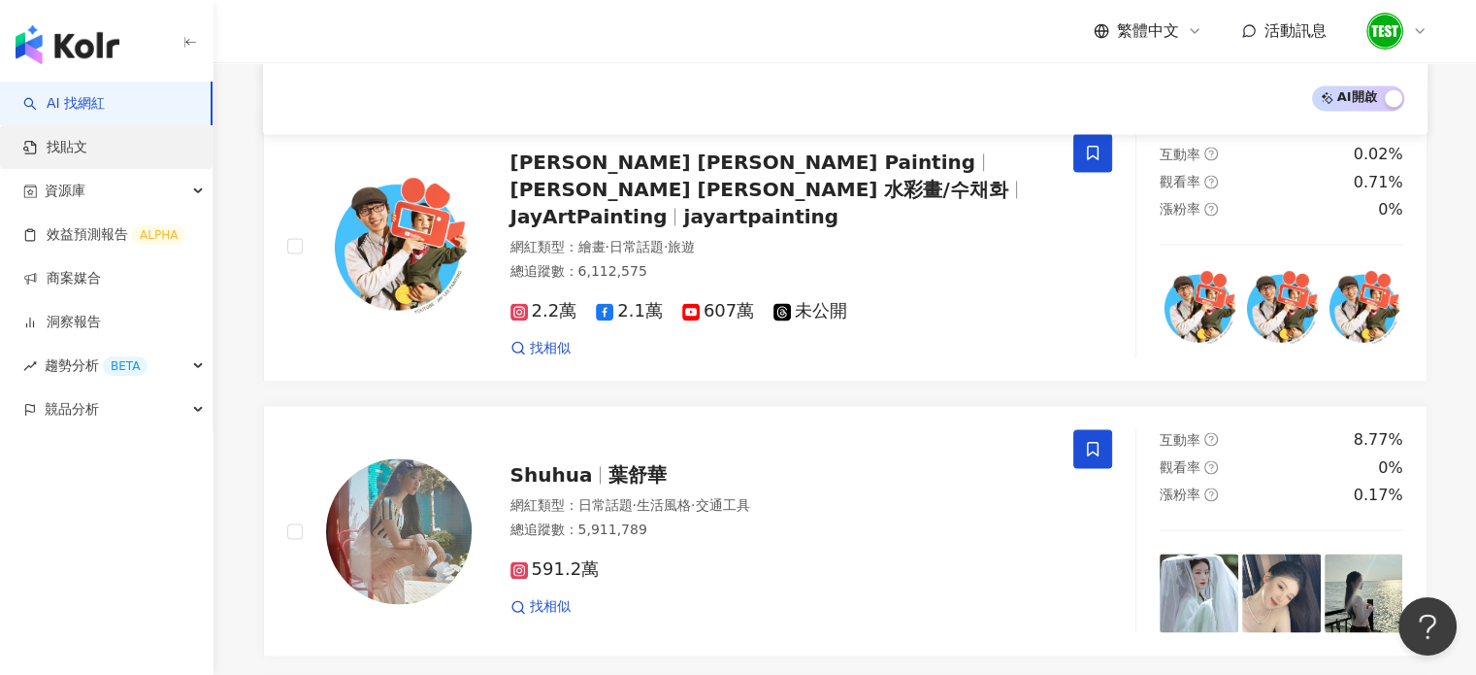
click at [87, 155] on link "找貼文" at bounding box center [55, 147] width 64 height 19
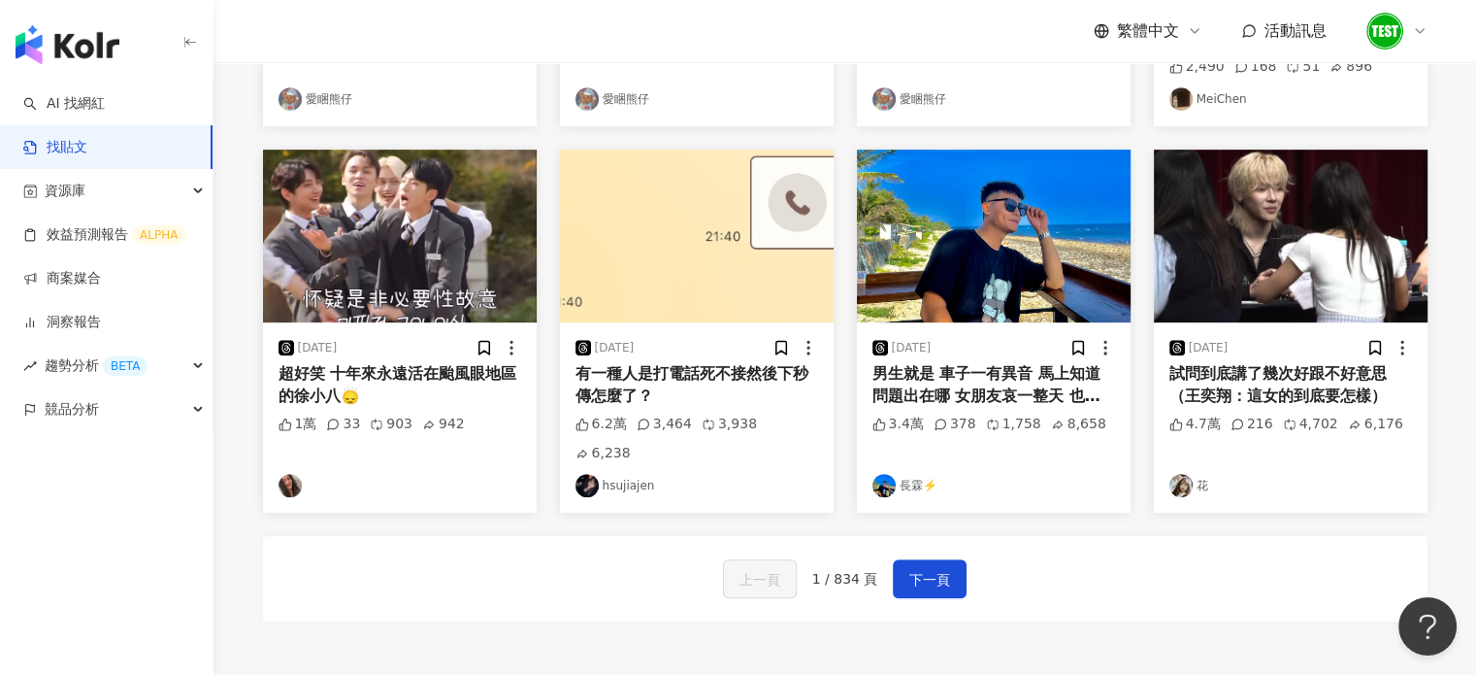
scroll to position [897, 0]
click at [602, 402] on div "有一種人是打電話死不接然後下秒傳怎麼了？" at bounding box center [697, 385] width 243 height 44
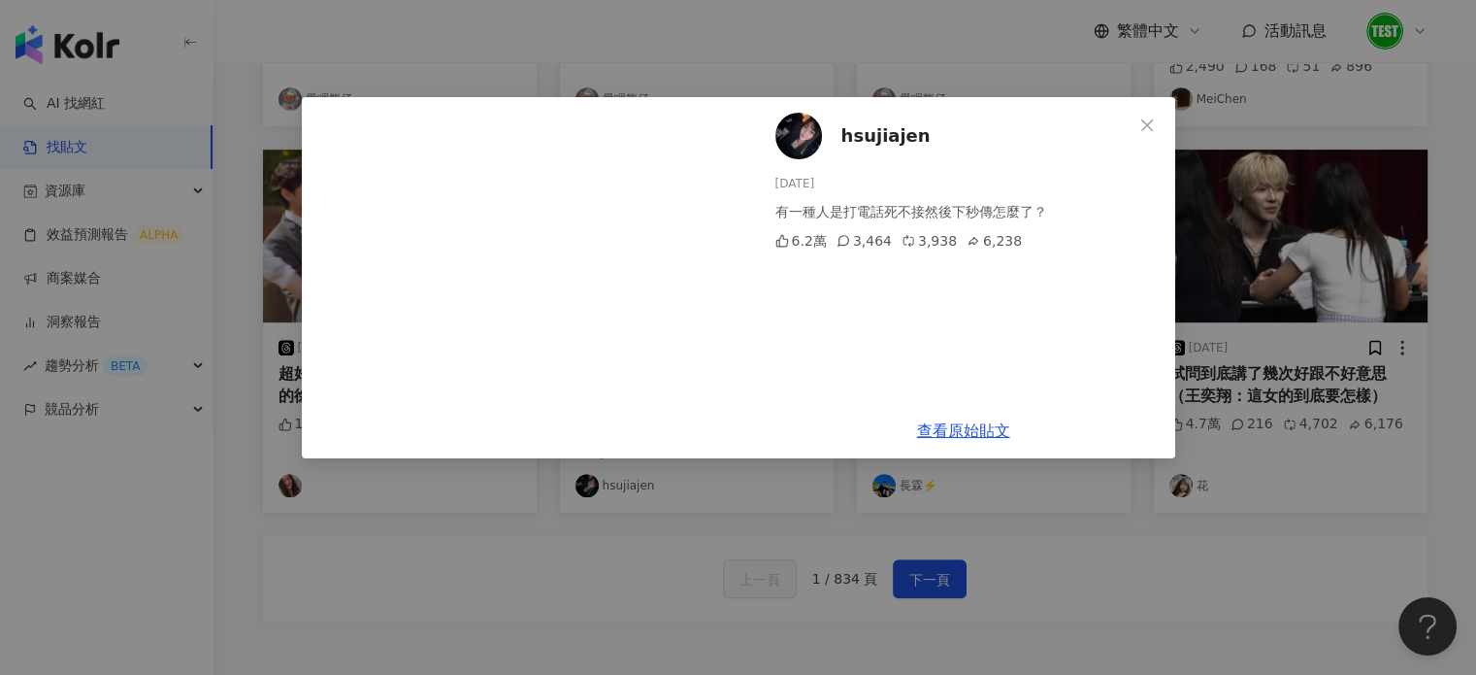
click at [849, 247] on div "3,464" at bounding box center [864, 240] width 55 height 21
click at [854, 241] on div "3,464" at bounding box center [864, 240] width 55 height 21
click at [954, 421] on link "查看原始貼文" at bounding box center [963, 430] width 93 height 18
click at [1146, 126] on icon "close" at bounding box center [1148, 125] width 16 height 16
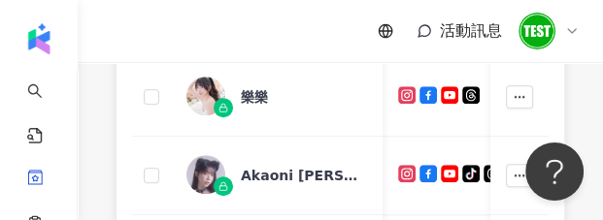
scroll to position [0, 16]
